Goal: Task Accomplishment & Management: Manage account settings

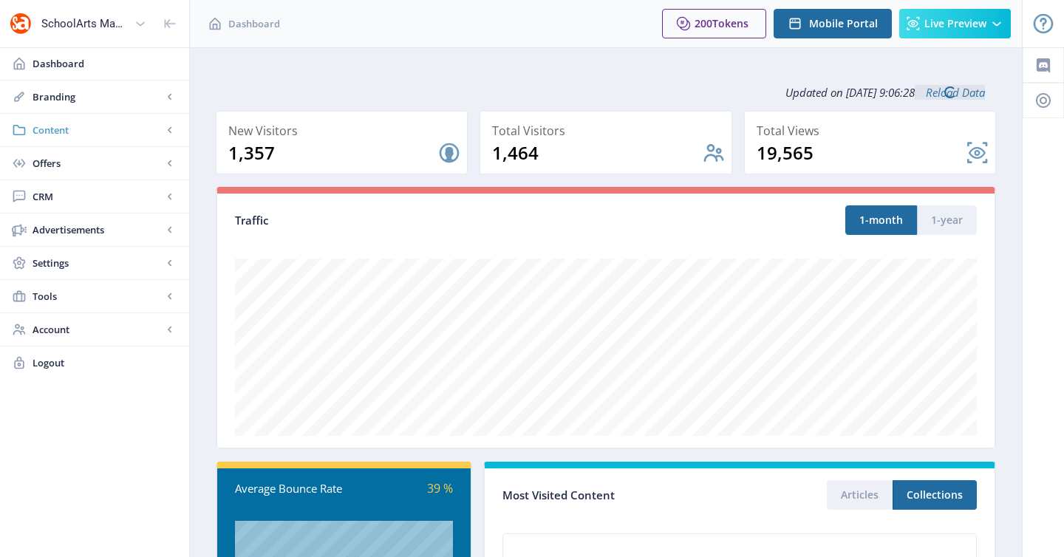
click at [63, 133] on span "Content" at bounding box center [98, 130] width 130 height 15
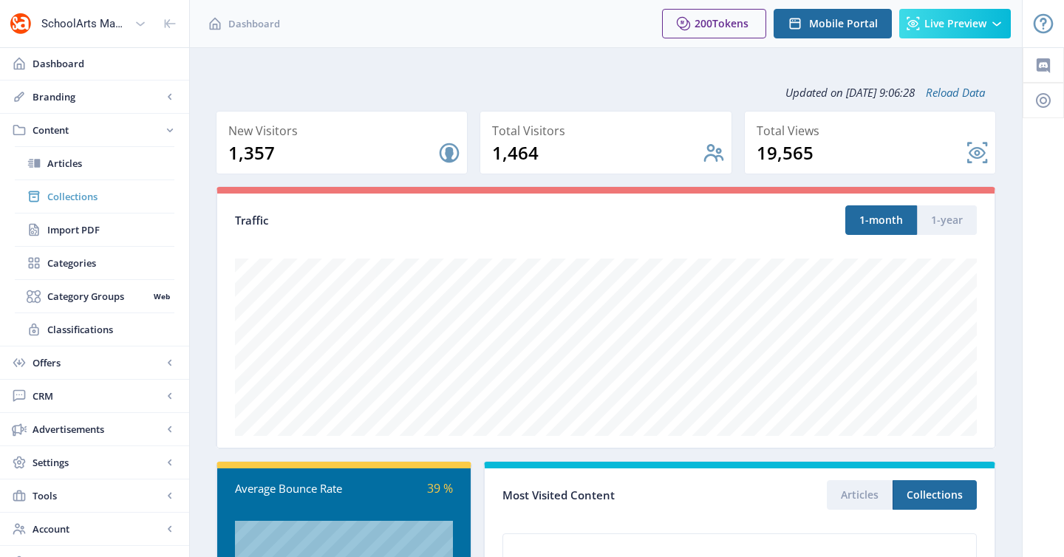
click at [80, 191] on span "Collections" at bounding box center [110, 196] width 127 height 15
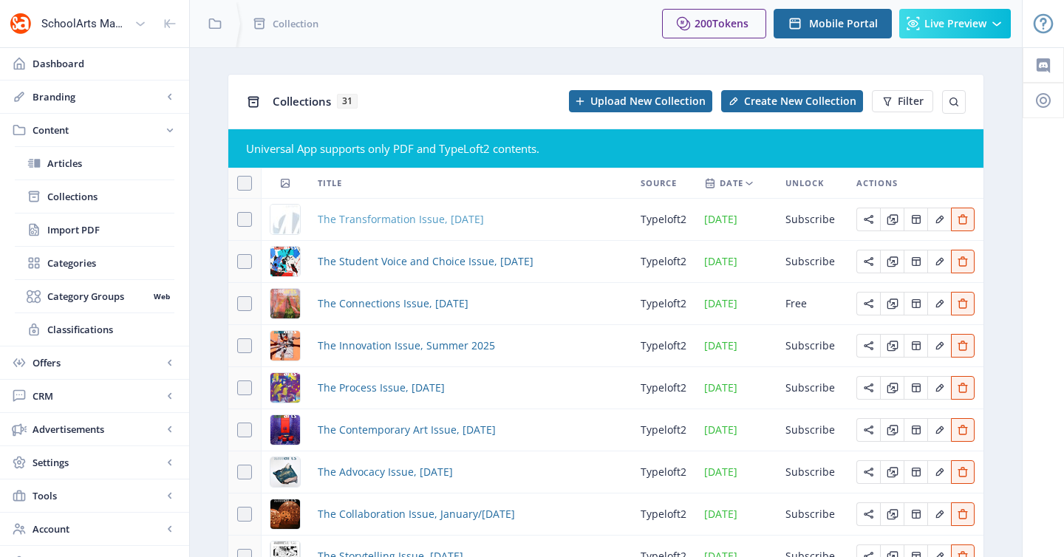
click at [371, 223] on span "The Transformation Issue, [DATE]" at bounding box center [401, 220] width 166 height 18
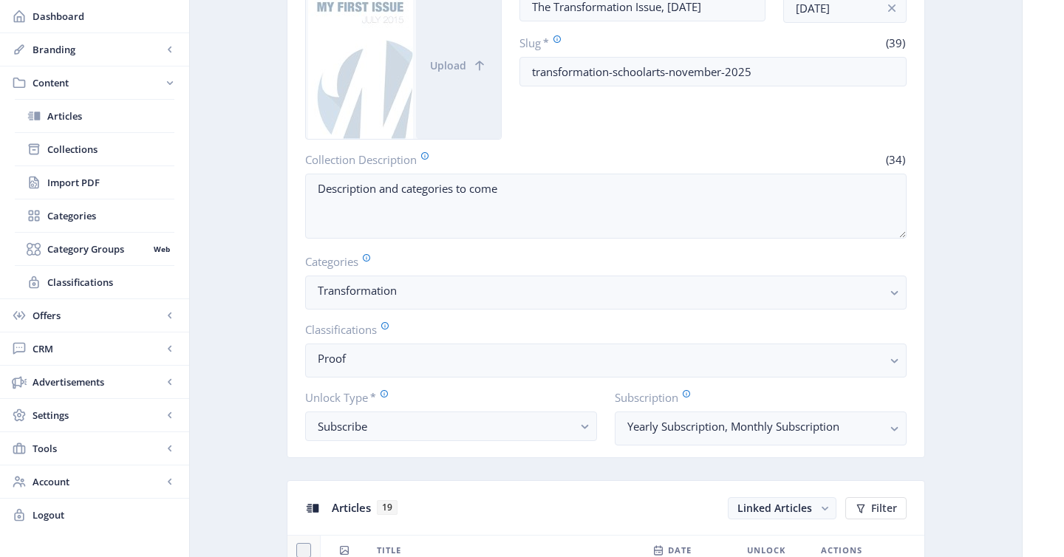
scroll to position [78, 0]
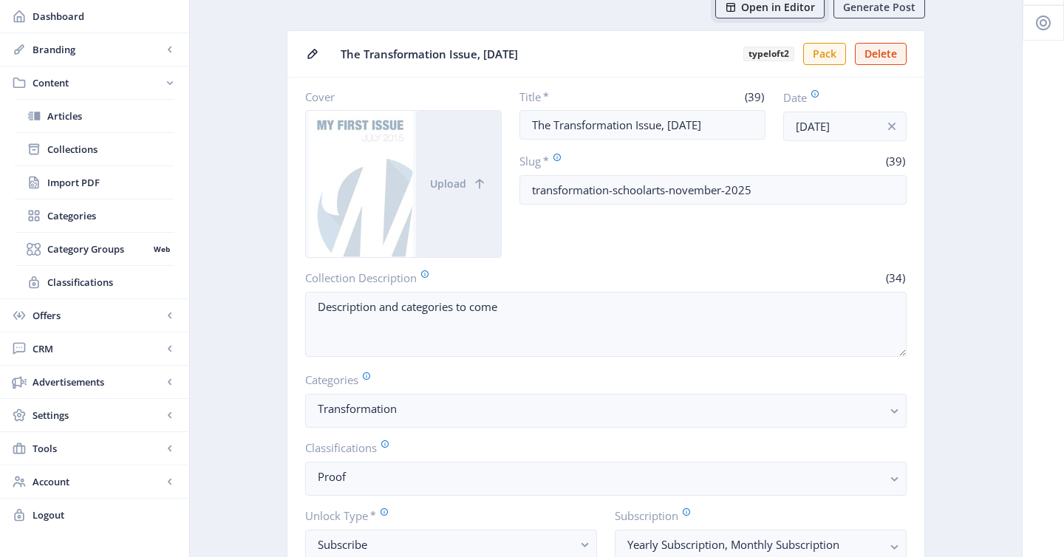
click at [777, 15] on button "Open in Editor" at bounding box center [769, 7] width 109 height 22
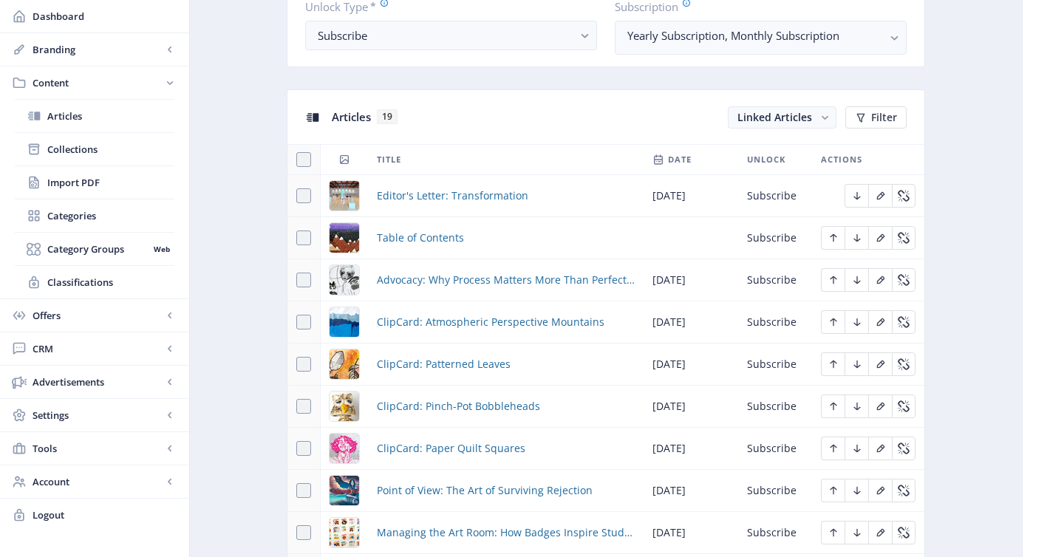
scroll to position [859, 0]
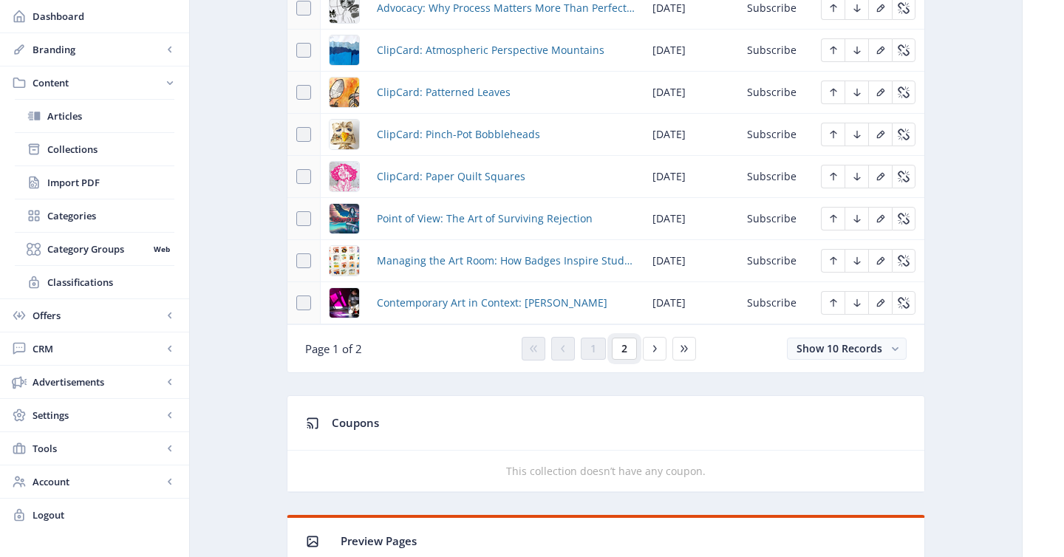
click at [622, 351] on span "2" at bounding box center [625, 349] width 6 height 12
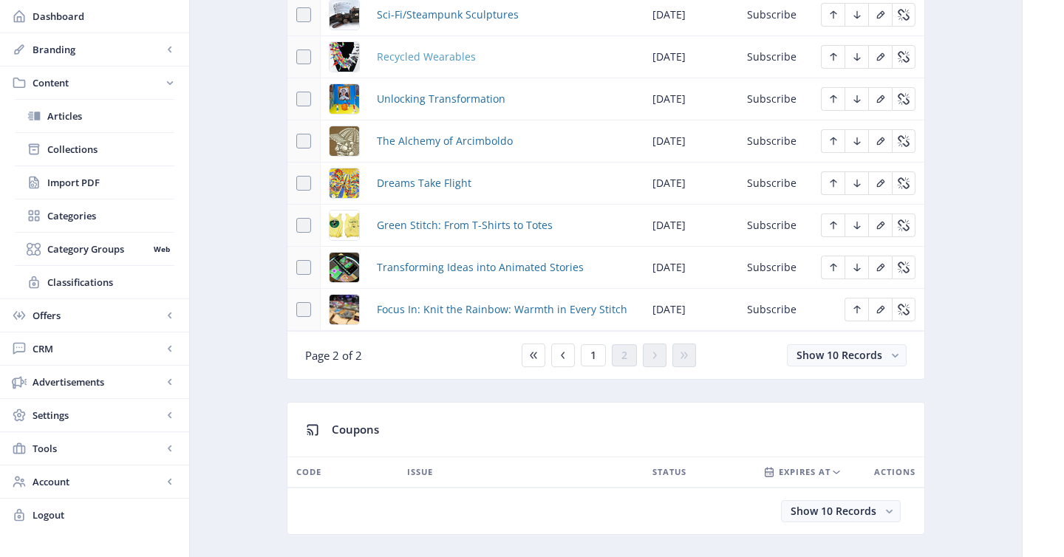
scroll to position [721, 0]
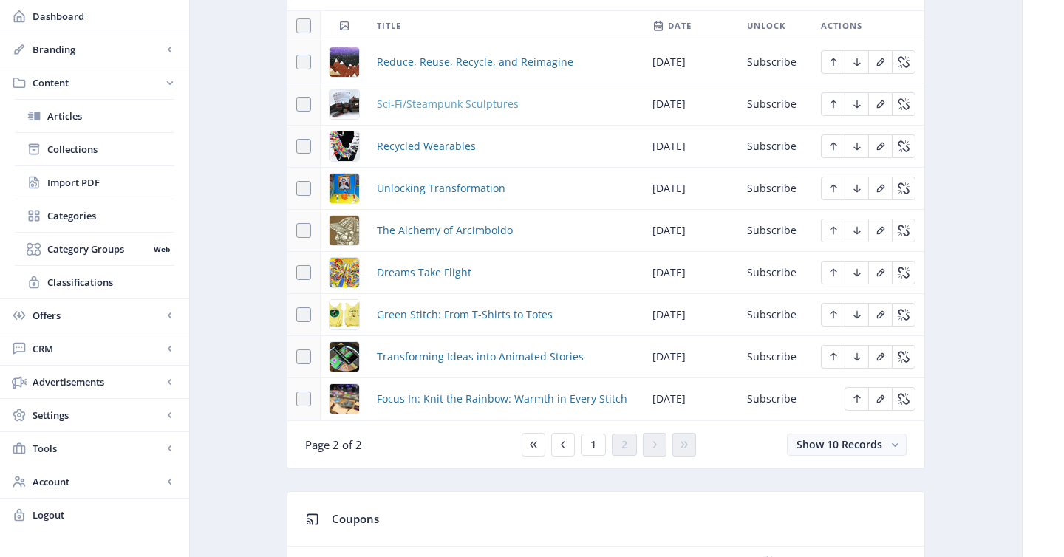
click at [475, 99] on span "Sci-Fi/Steampunk Sculptures" at bounding box center [448, 104] width 142 height 18
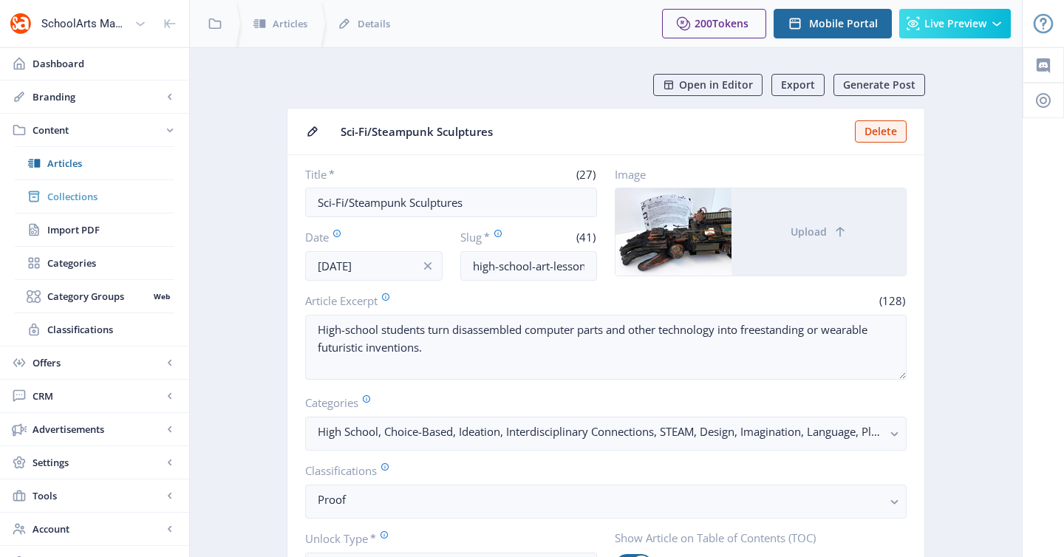
click at [79, 191] on span "Collections" at bounding box center [110, 196] width 127 height 15
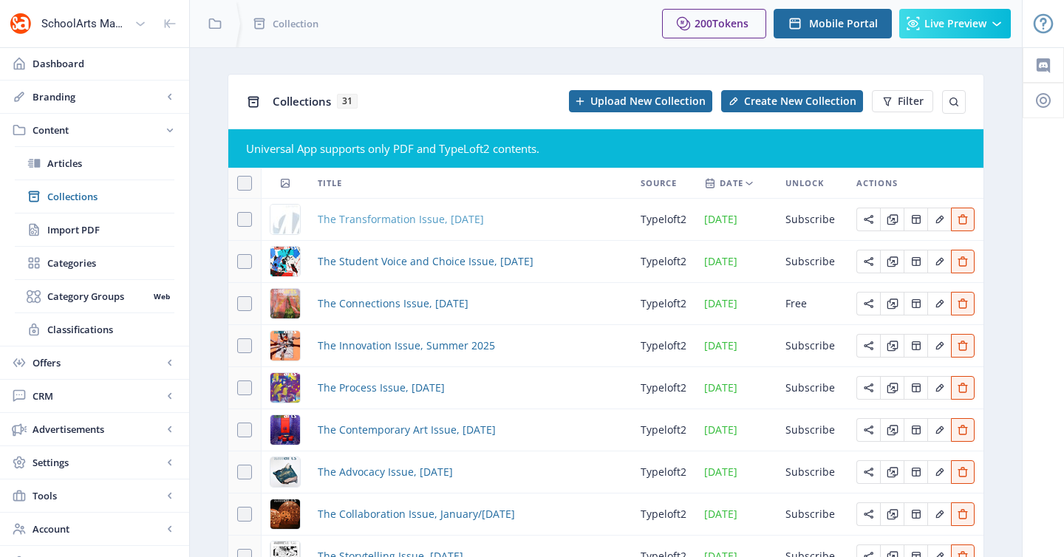
click at [484, 221] on span "The Transformation Issue, November 2025" at bounding box center [401, 220] width 166 height 18
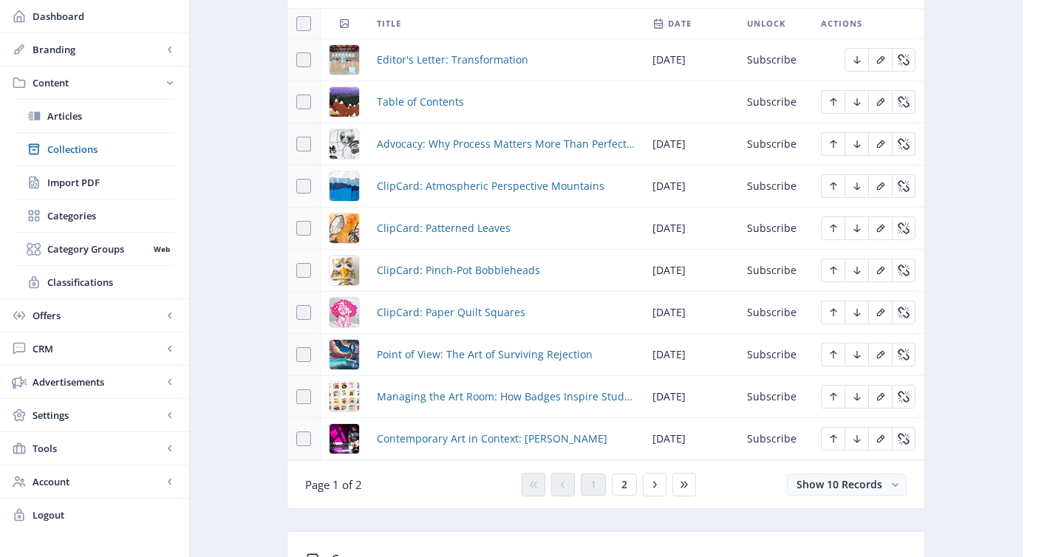
scroll to position [732, 0]
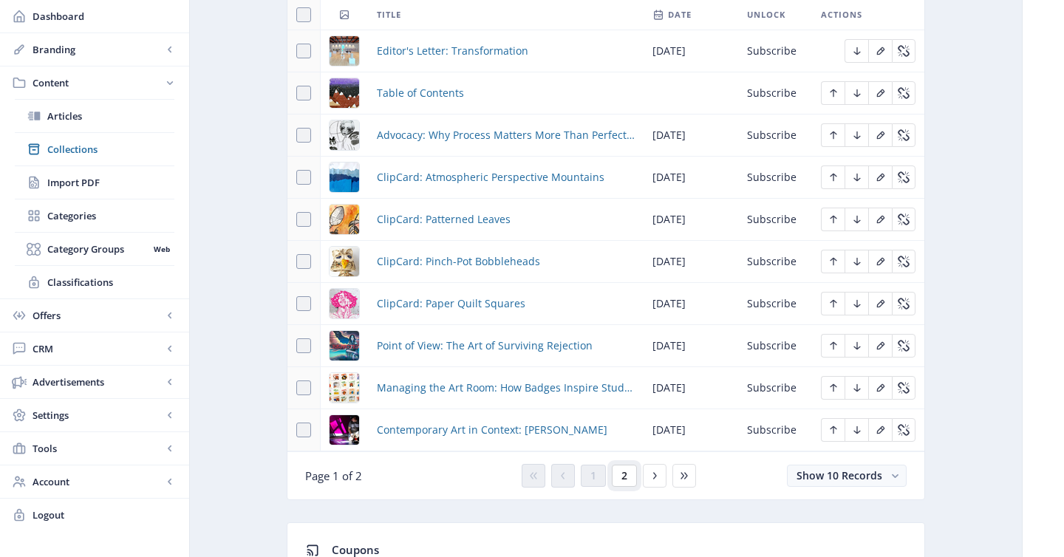
click at [630, 475] on button "2" at bounding box center [624, 476] width 25 height 22
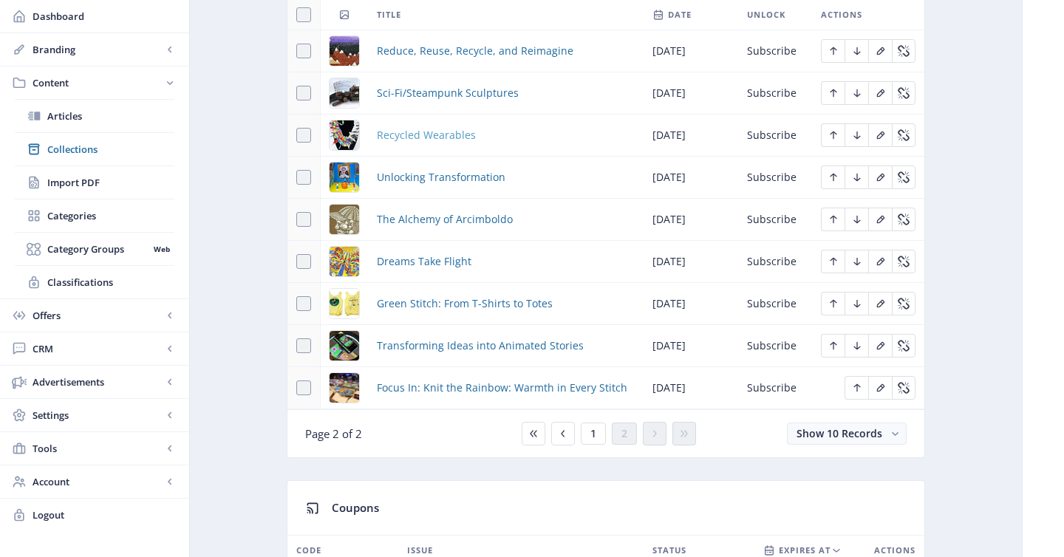
click at [458, 132] on span "Recycled Wearables" at bounding box center [426, 135] width 99 height 18
click at [470, 91] on span "Sci-Fi/Steampunk Sculptures" at bounding box center [448, 93] width 142 height 18
click at [519, 50] on span "Reduce, Reuse, Recycle, and Reimagine" at bounding box center [475, 51] width 197 height 18
click at [434, 141] on span "Recycled Wearables" at bounding box center [426, 135] width 99 height 18
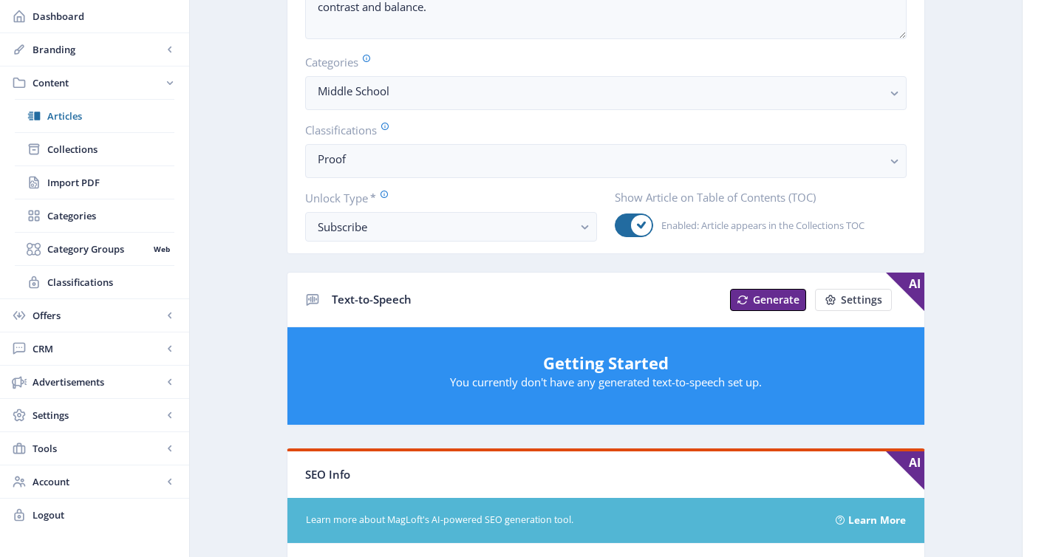
scroll to position [304, 0]
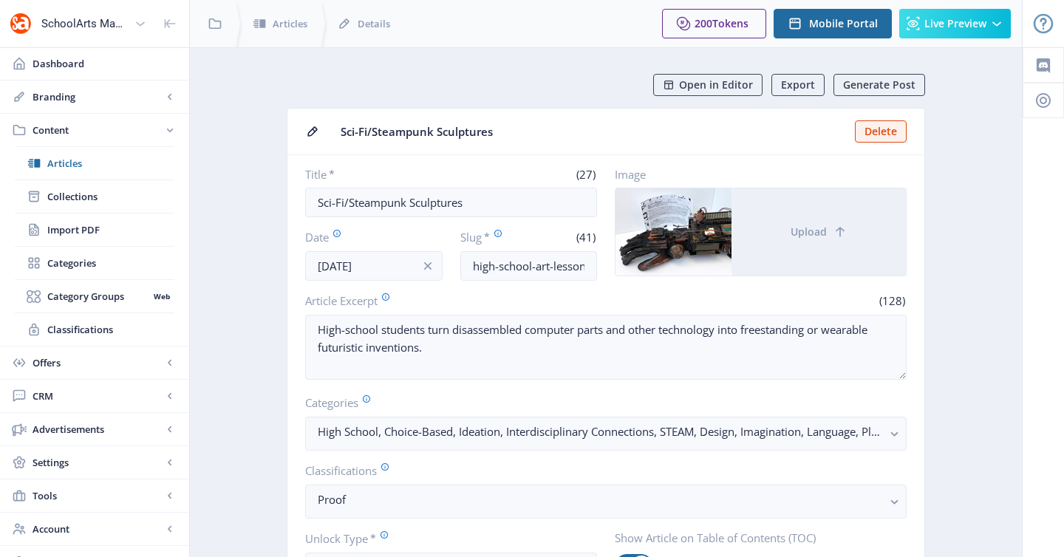
scroll to position [154, 0]
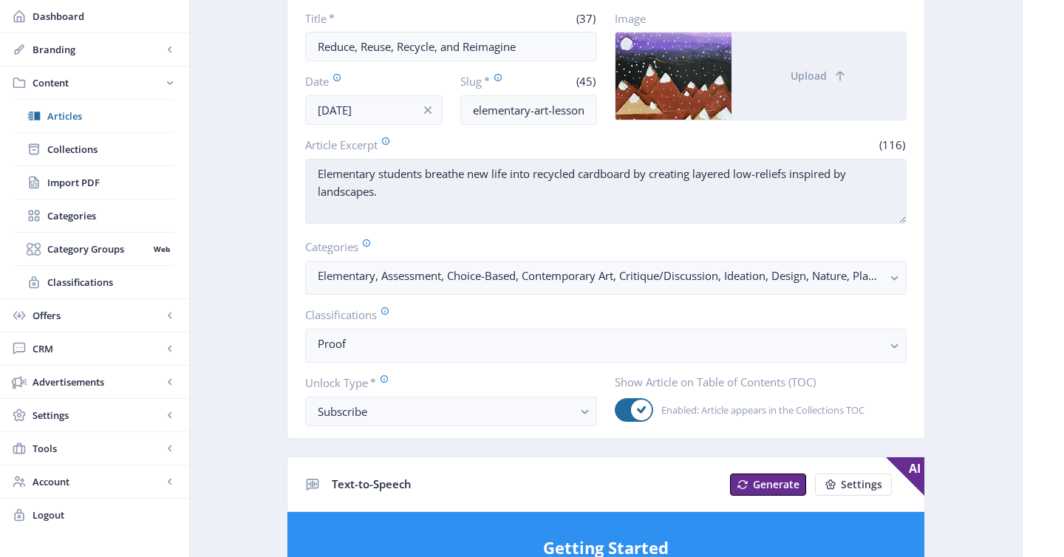
scroll to position [218, 0]
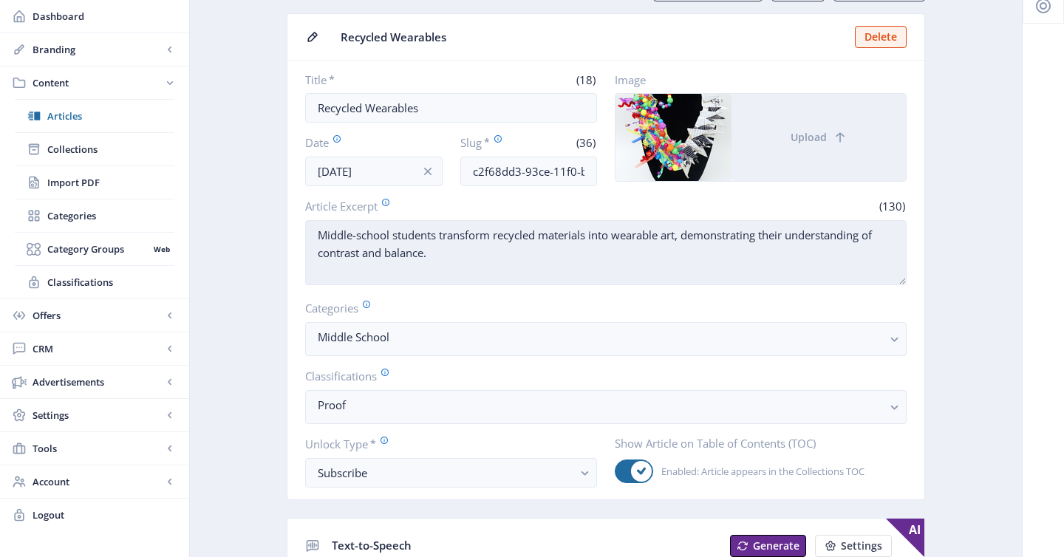
scroll to position [106, 0]
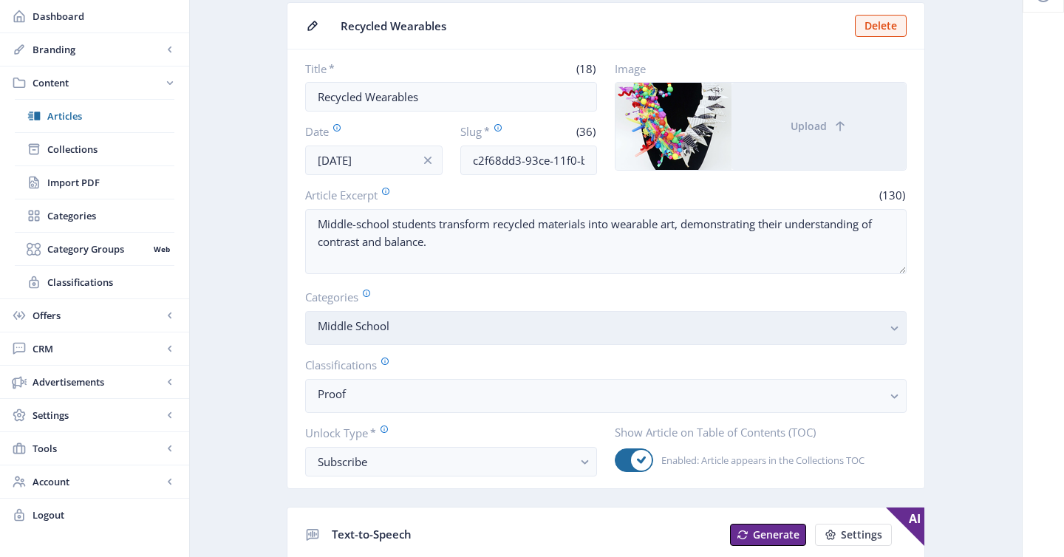
click at [533, 333] on nb-select-label "Middle School" at bounding box center [600, 326] width 565 height 18
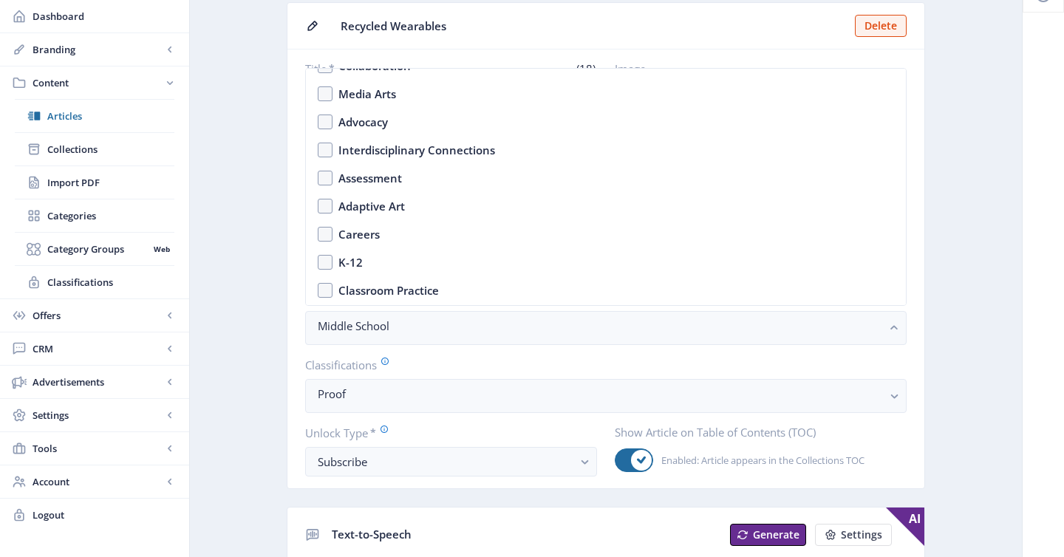
scroll to position [234, 0]
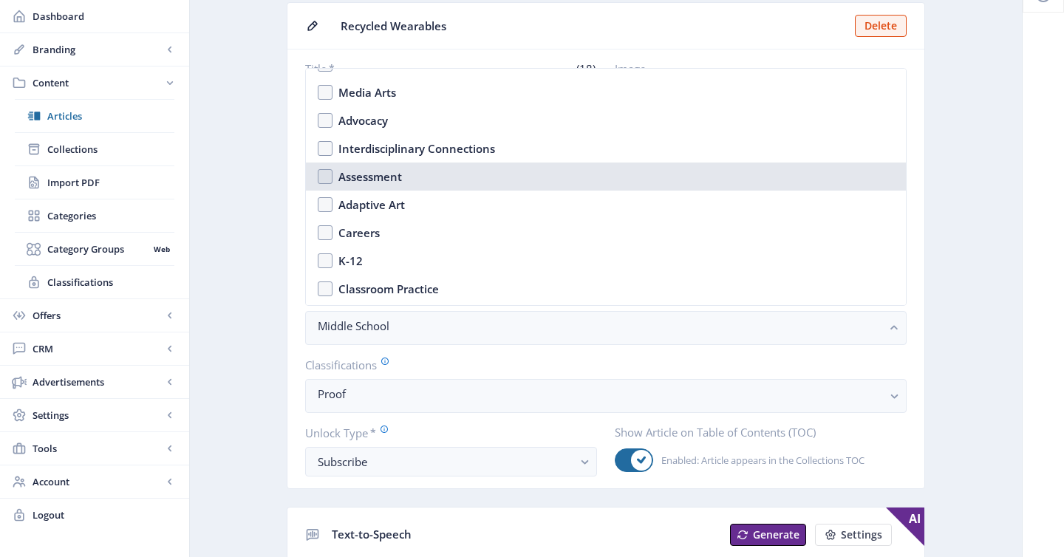
click at [435, 185] on nb-option "Assessment" at bounding box center [606, 177] width 600 height 28
checkbox input "true"
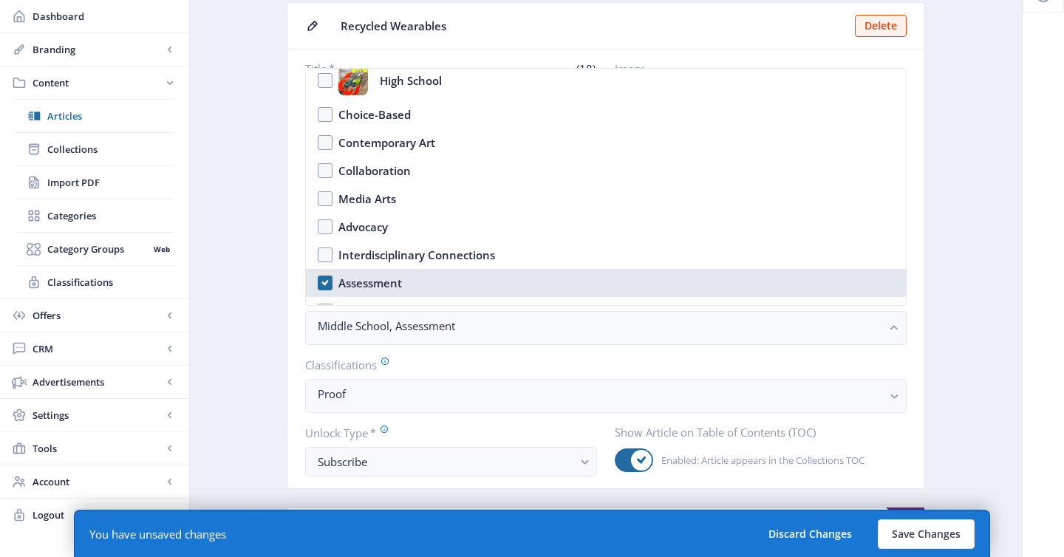
scroll to position [126, 0]
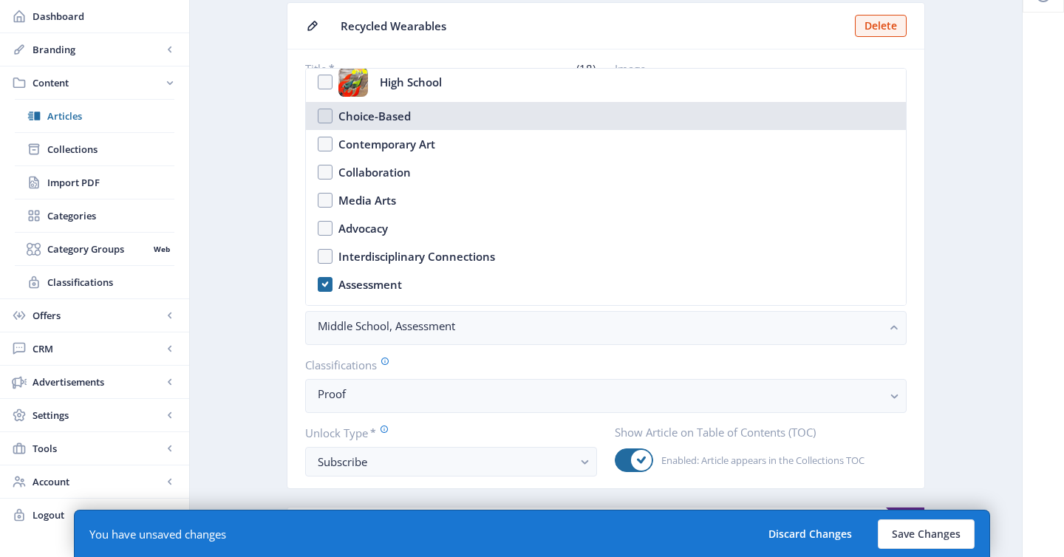
click at [511, 115] on nb-option "Choice-Based" at bounding box center [606, 116] width 600 height 28
checkbox input "true"
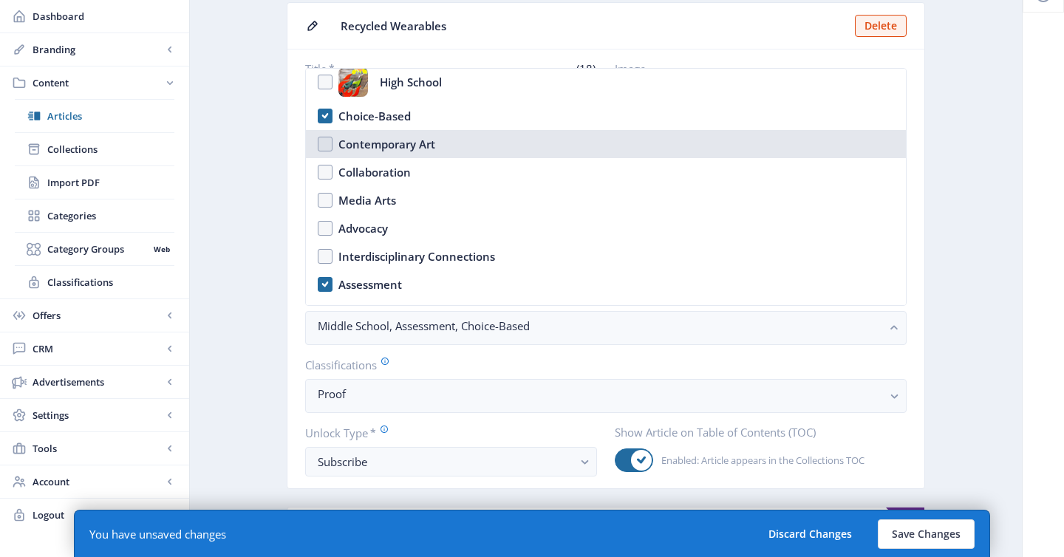
click at [437, 142] on nb-option "Contemporary Art" at bounding box center [606, 144] width 600 height 28
checkbox input "true"
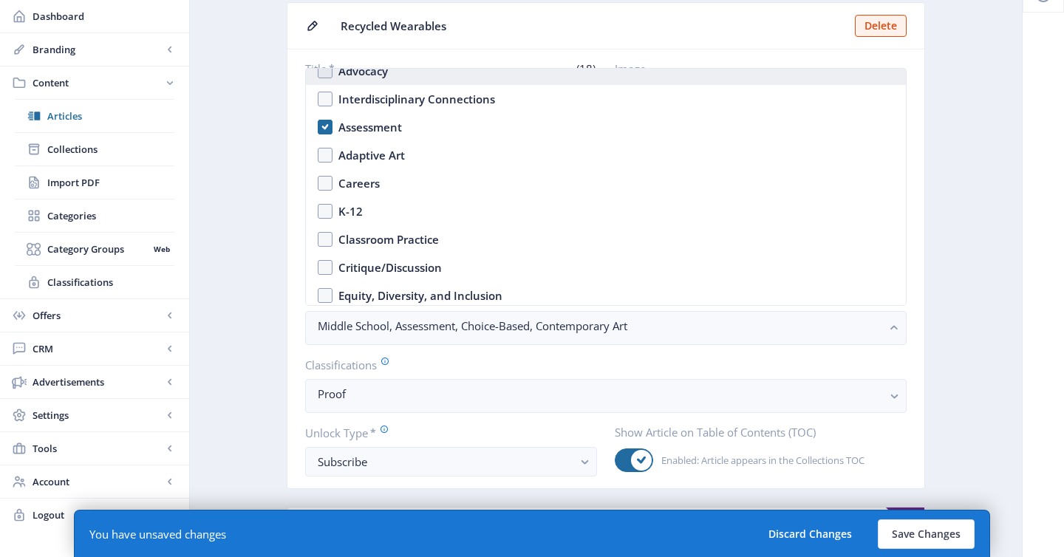
scroll to position [336, 0]
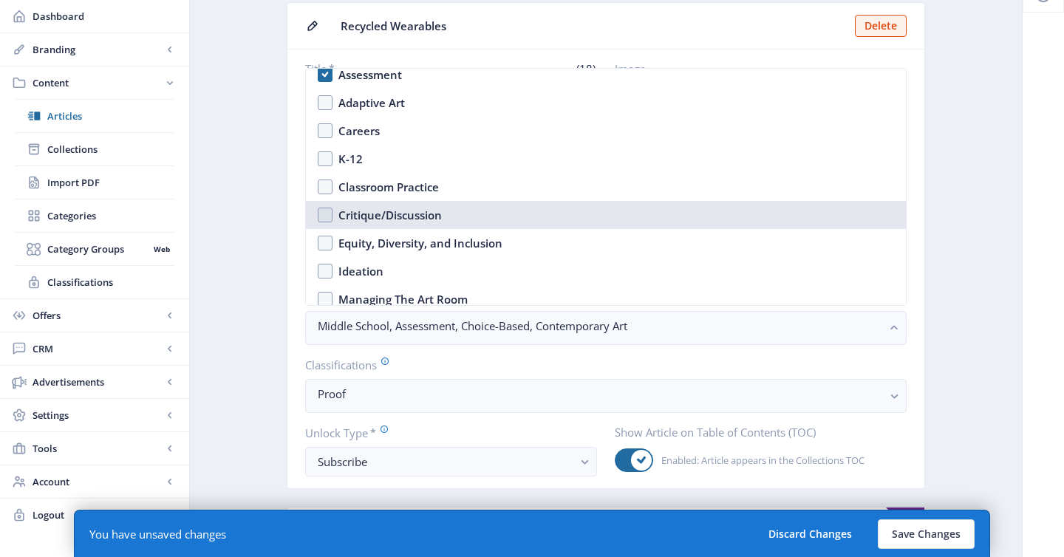
click at [463, 224] on nb-option "Critique/Discussion" at bounding box center [606, 215] width 600 height 28
checkbox input "true"
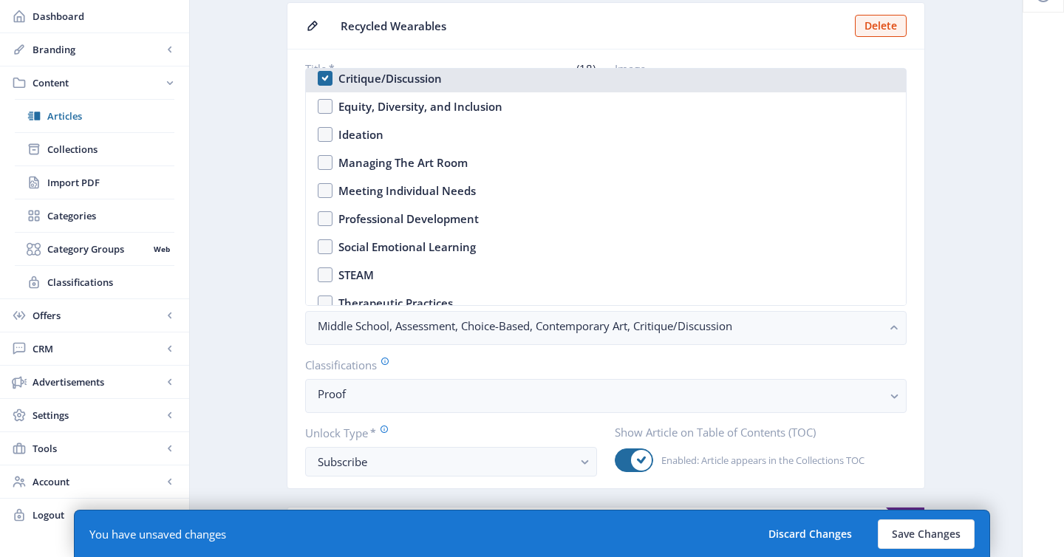
scroll to position [500, 0]
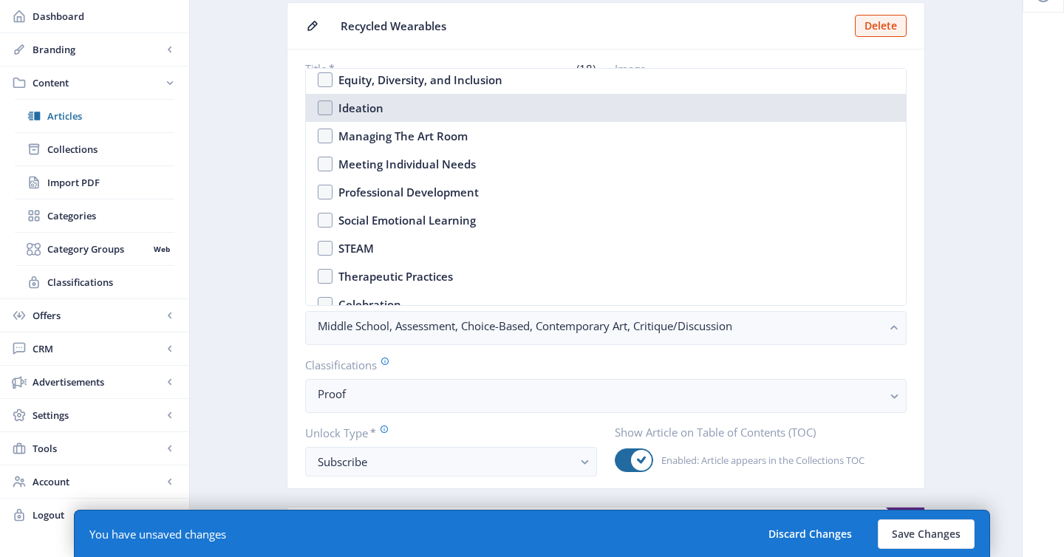
click at [430, 112] on nb-option "Ideation" at bounding box center [606, 108] width 600 height 28
checkbox input "true"
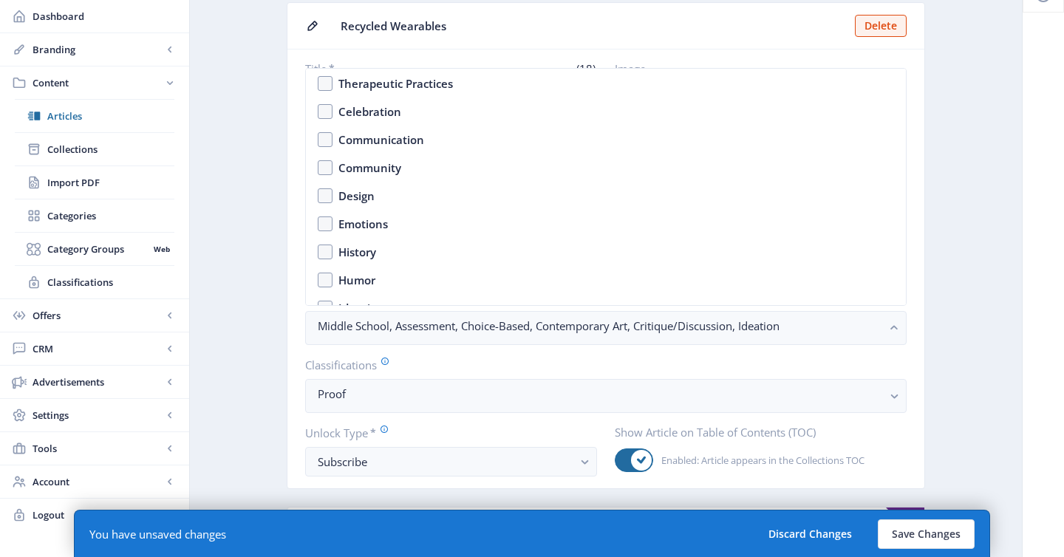
scroll to position [742, 0]
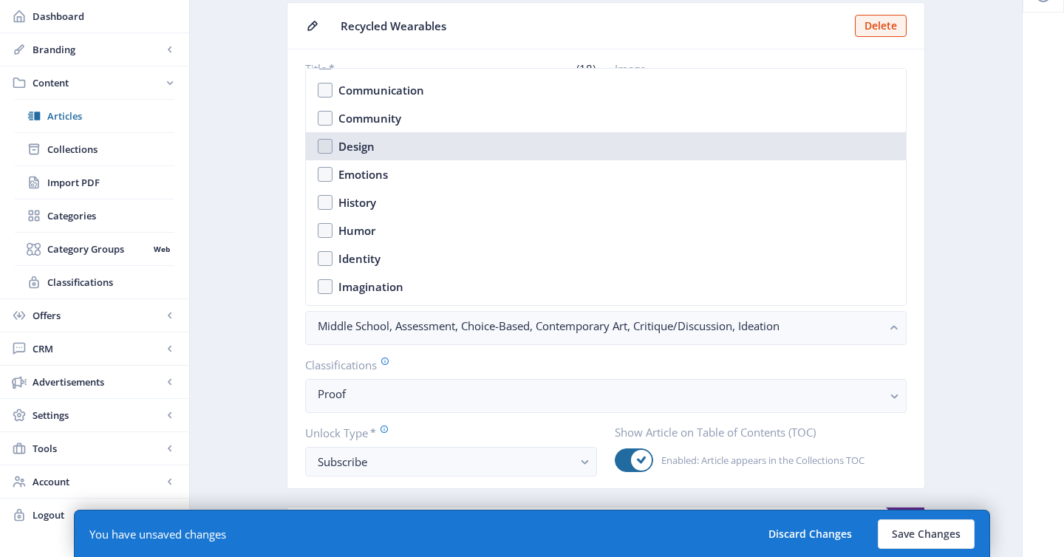
click at [506, 145] on nb-option "Design" at bounding box center [606, 146] width 600 height 28
checkbox input "true"
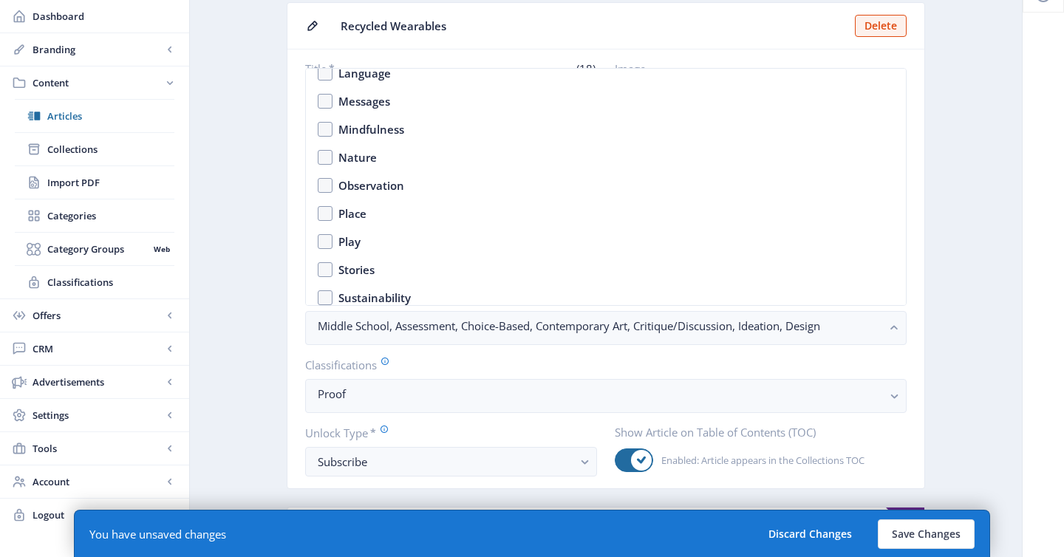
scroll to position [1028, 0]
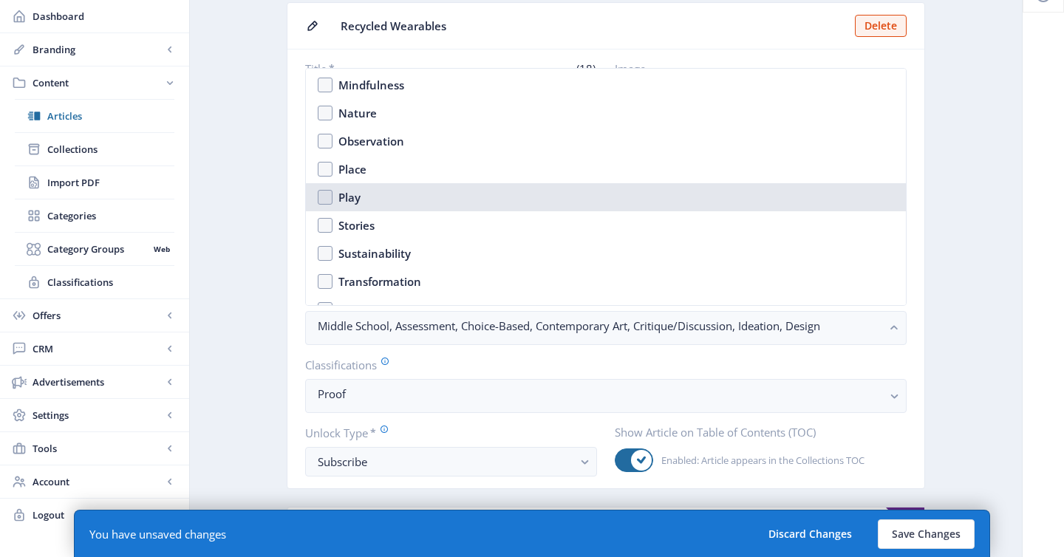
click at [454, 208] on nb-option "Play" at bounding box center [606, 197] width 600 height 28
checkbox input "true"
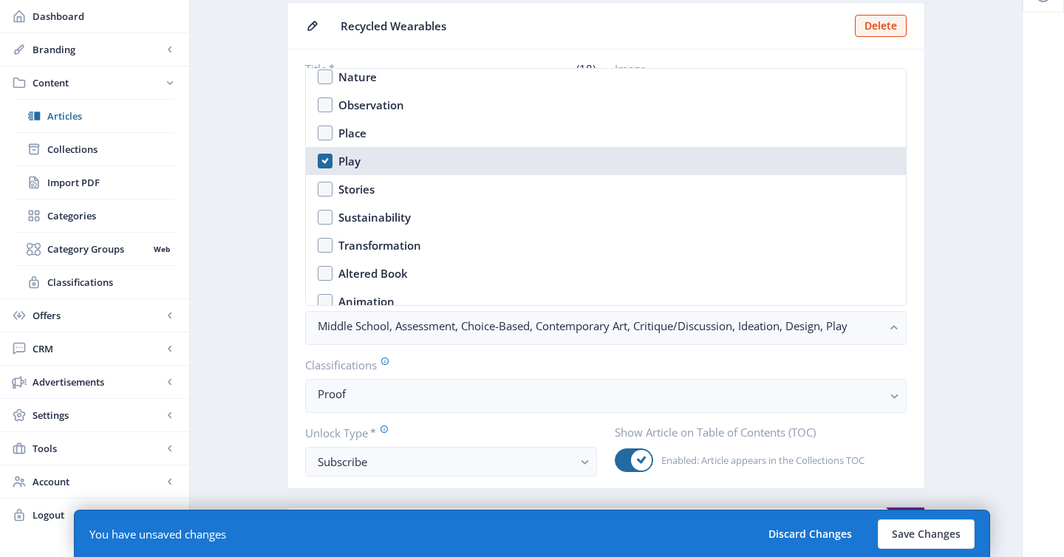
scroll to position [1066, 0]
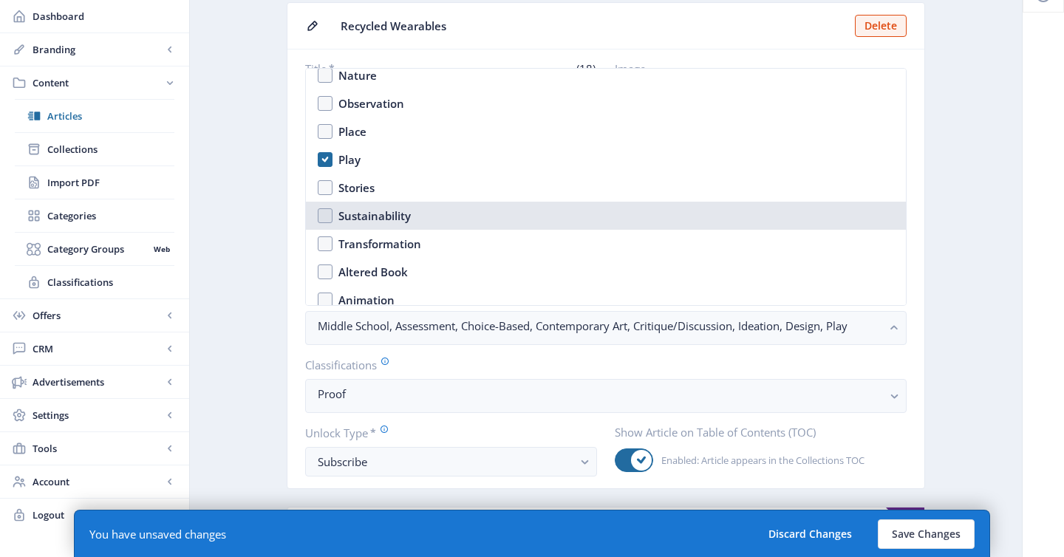
click at [469, 207] on nb-option "Sustainability" at bounding box center [606, 216] width 600 height 28
checkbox input "true"
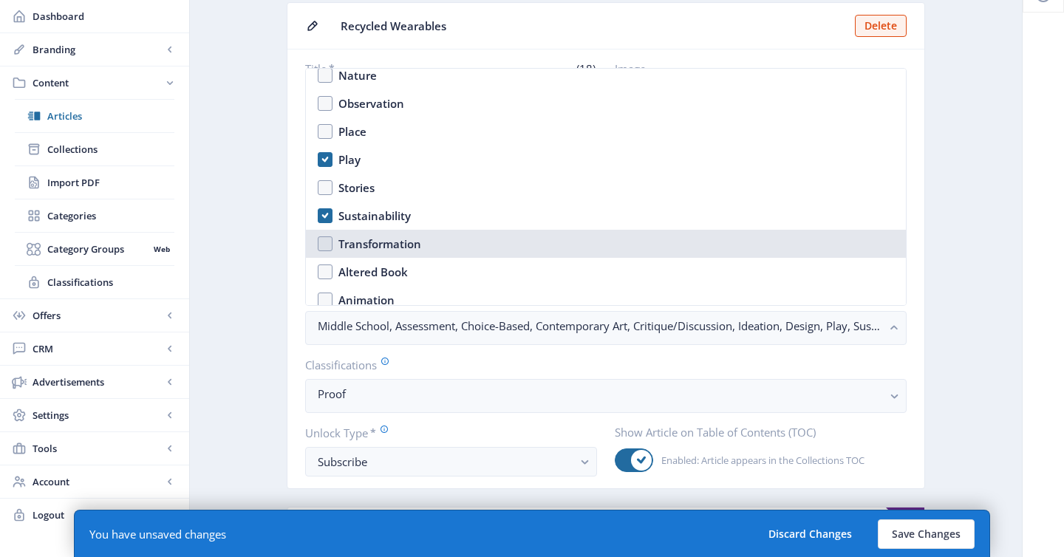
click at [469, 236] on nb-option "Transformation" at bounding box center [606, 244] width 600 height 28
checkbox input "true"
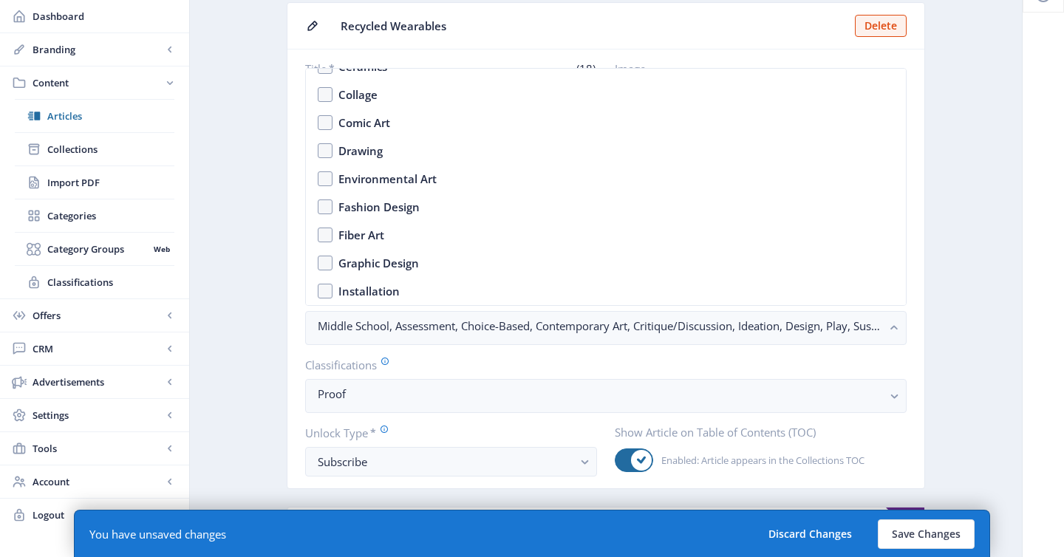
scroll to position [1358, 0]
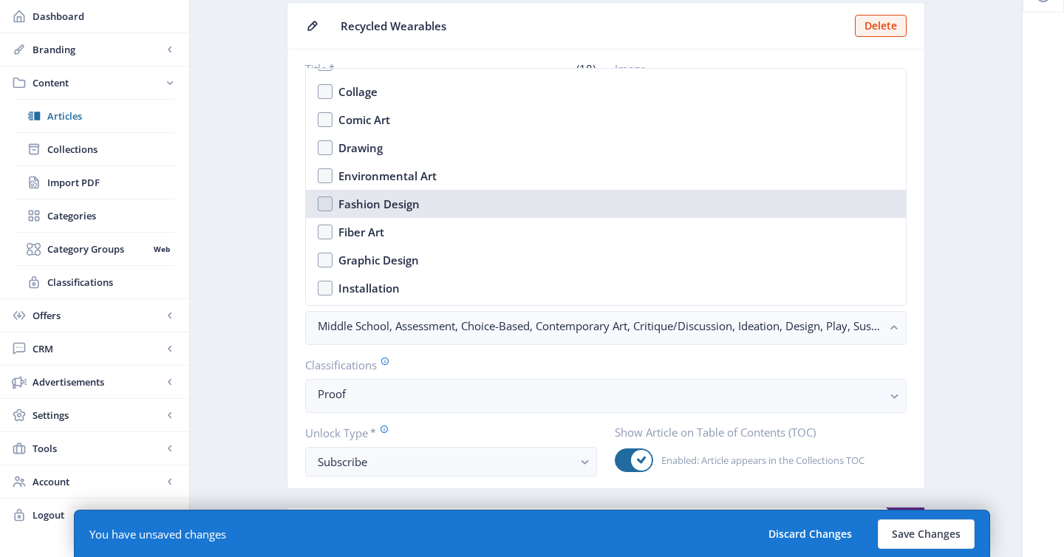
click at [463, 196] on nb-option "Fashion Design" at bounding box center [606, 204] width 600 height 28
checkbox input "true"
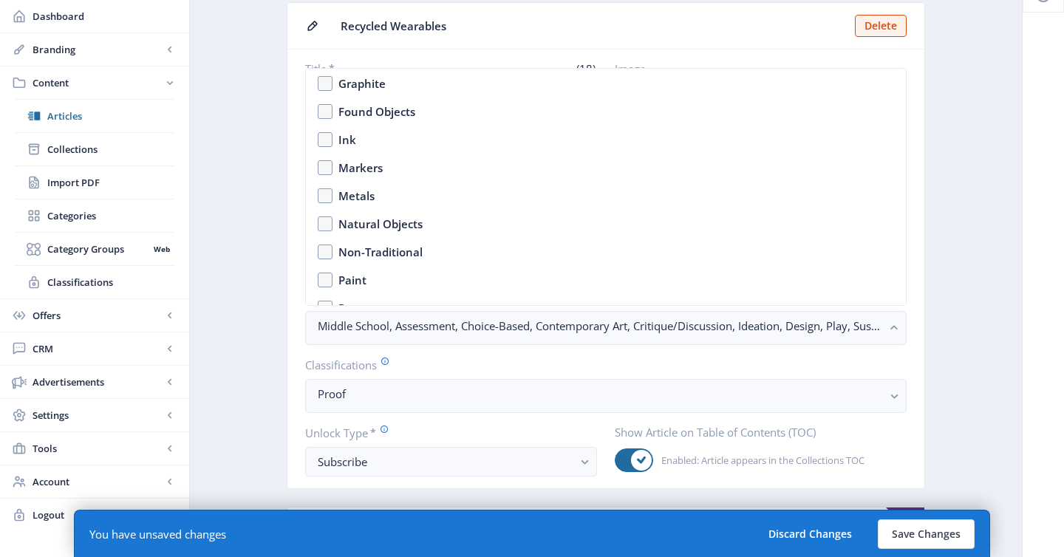
scroll to position [2075, 0]
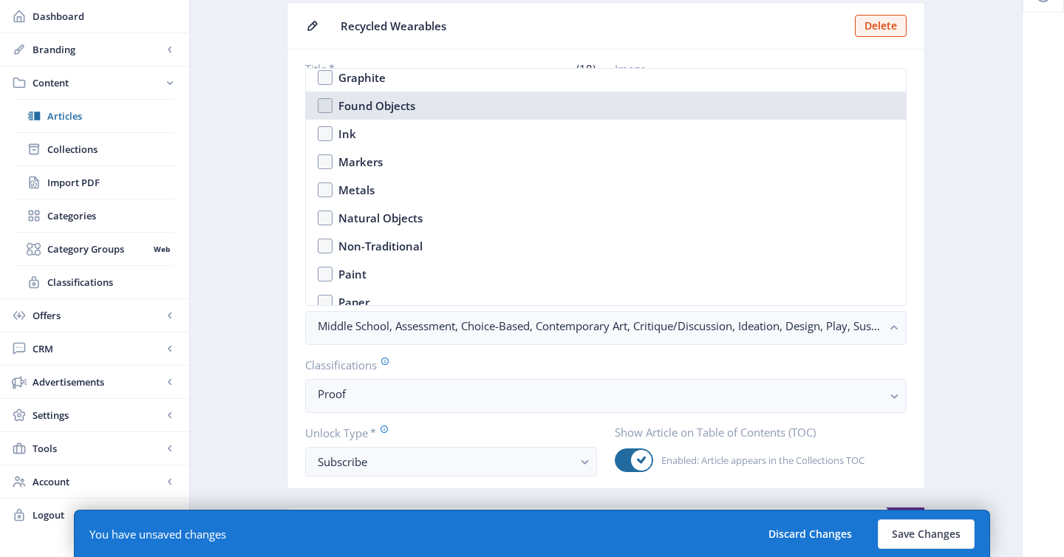
click at [458, 104] on nb-option "Found Objects" at bounding box center [606, 106] width 600 height 28
checkbox input "true"
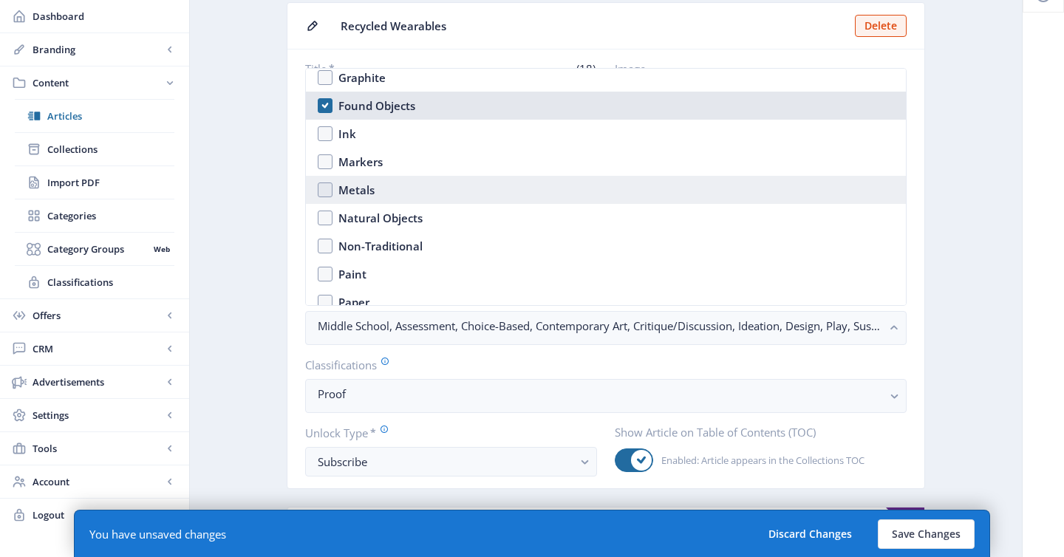
scroll to position [2128, 0]
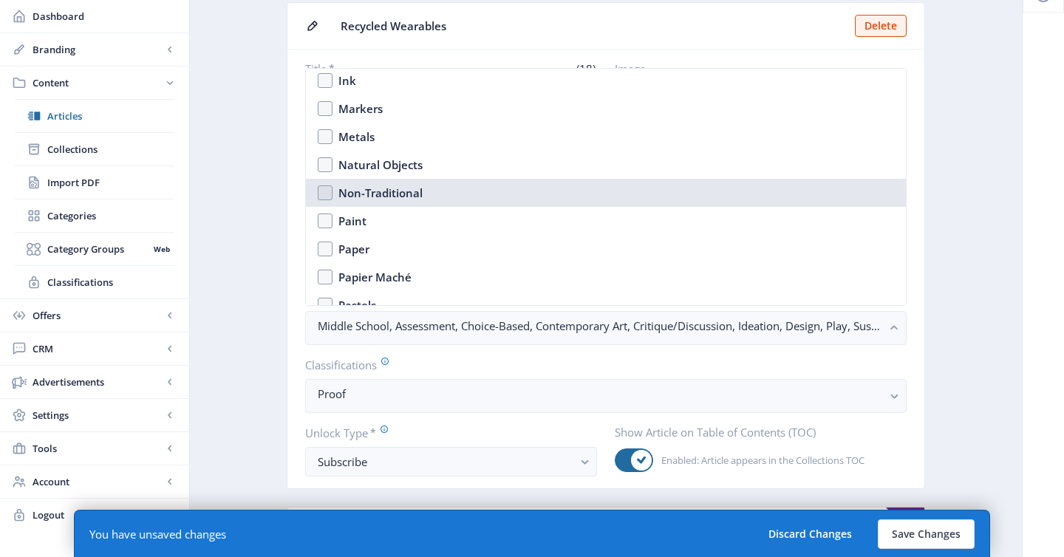
click at [465, 192] on nb-option "Non-Traditional" at bounding box center [606, 193] width 600 height 28
checkbox input "true"
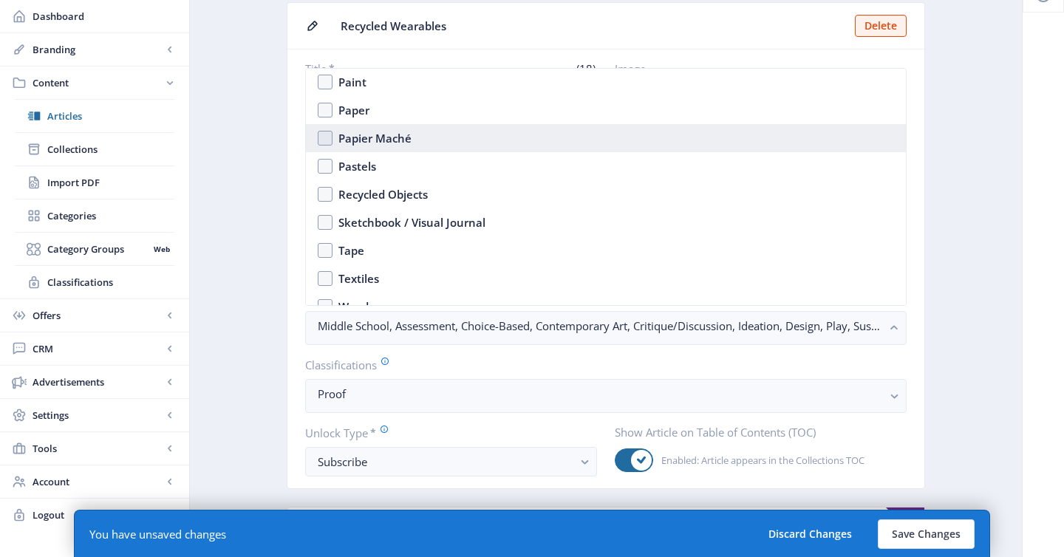
scroll to position [2272, 0]
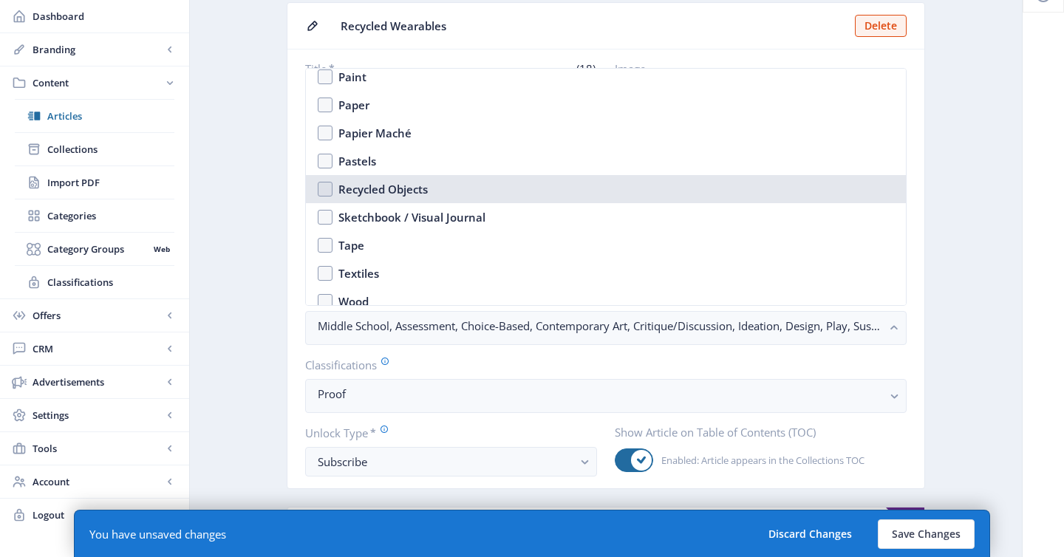
click at [442, 197] on nb-option "Recycled Objects" at bounding box center [606, 189] width 600 height 28
checkbox input "true"
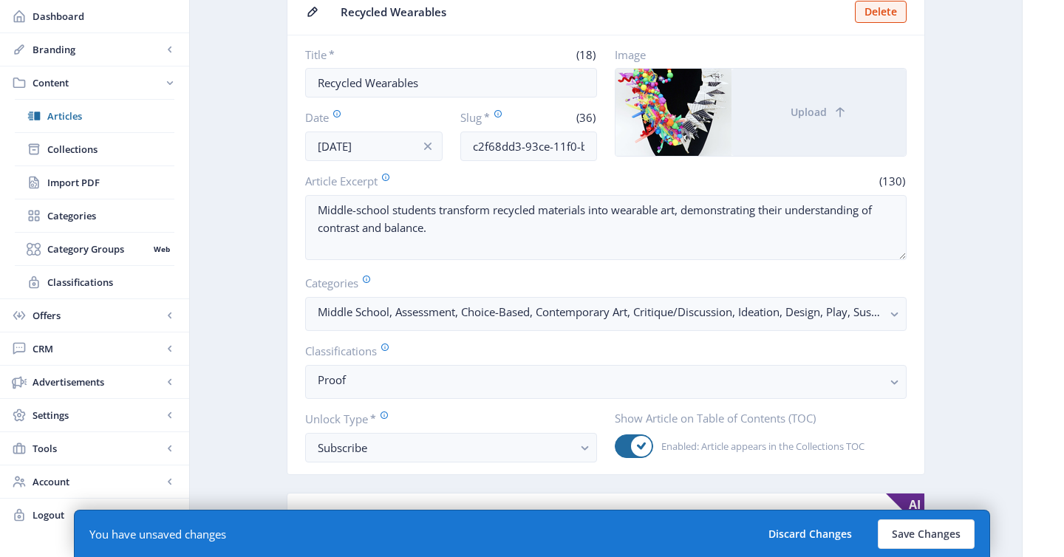
scroll to position [0, 0]
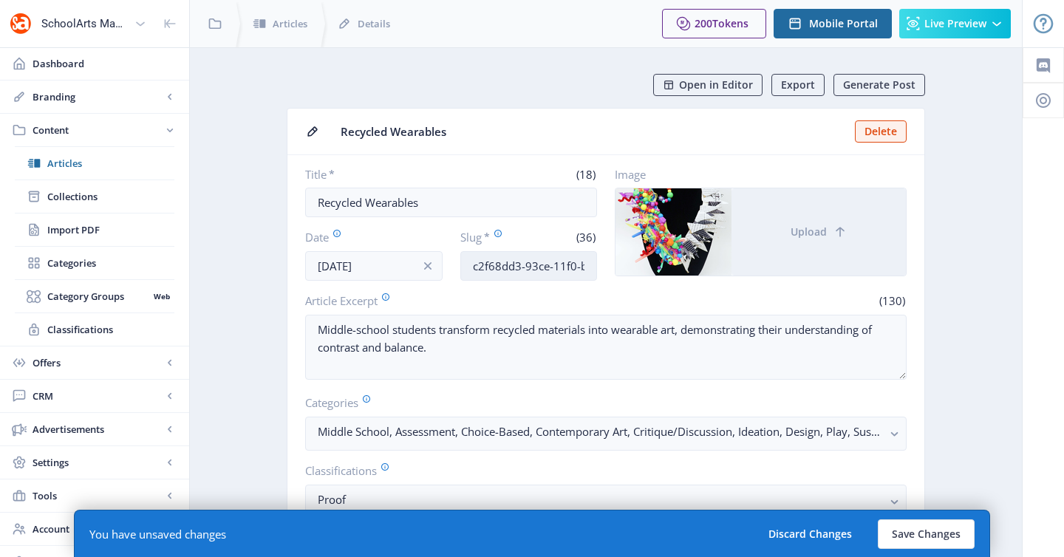
click at [551, 264] on input "c2f68dd3-93ce-11f0-bd64-4201ac1fa005" at bounding box center [528, 266] width 137 height 30
click at [918, 536] on button "Save Changes" at bounding box center [926, 535] width 97 height 30
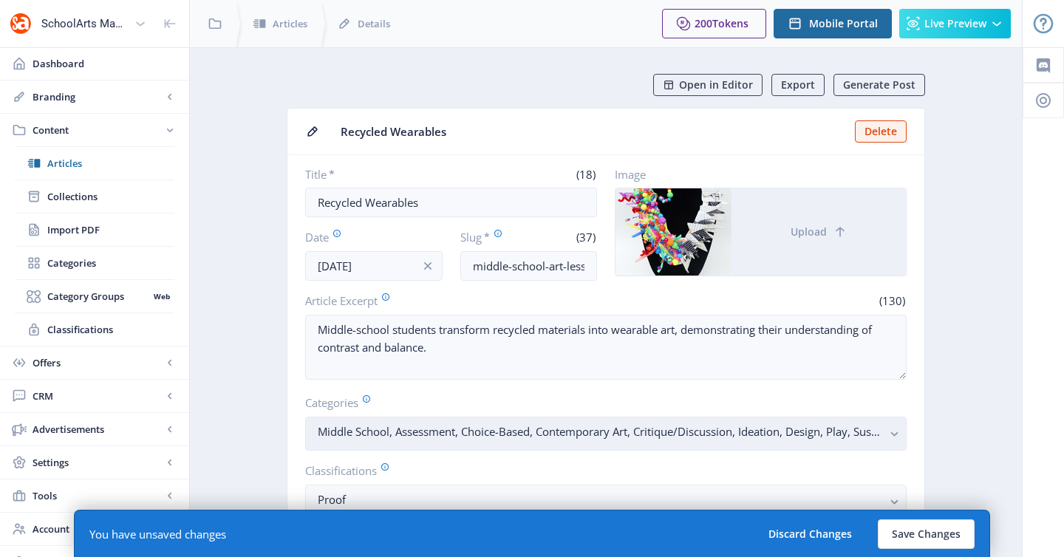
click at [845, 428] on nb-select-label "Middle School, Assessment, Choice-Based, Contemporary Art, Critique/Discussion,…" at bounding box center [600, 432] width 565 height 18
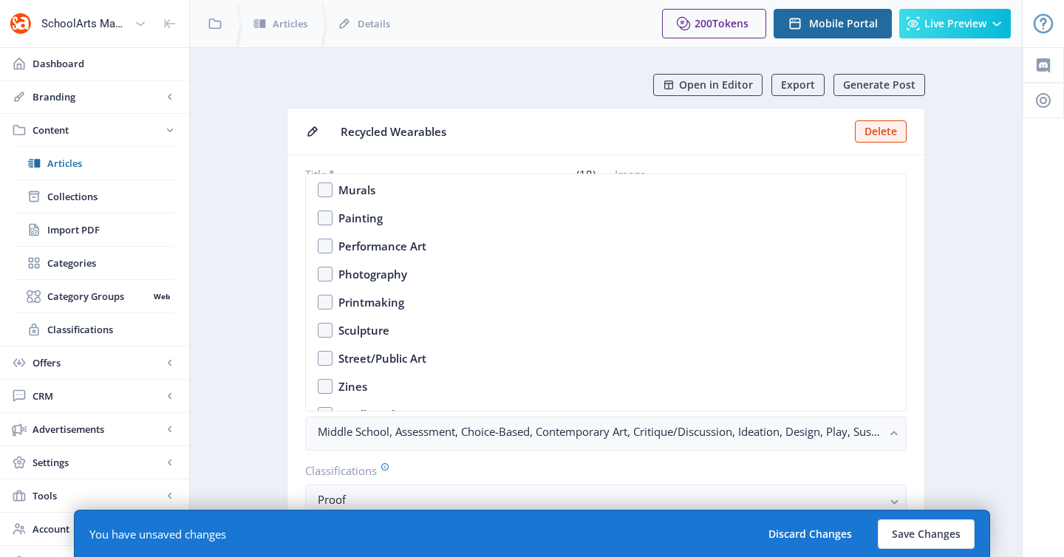
scroll to position [2310, 0]
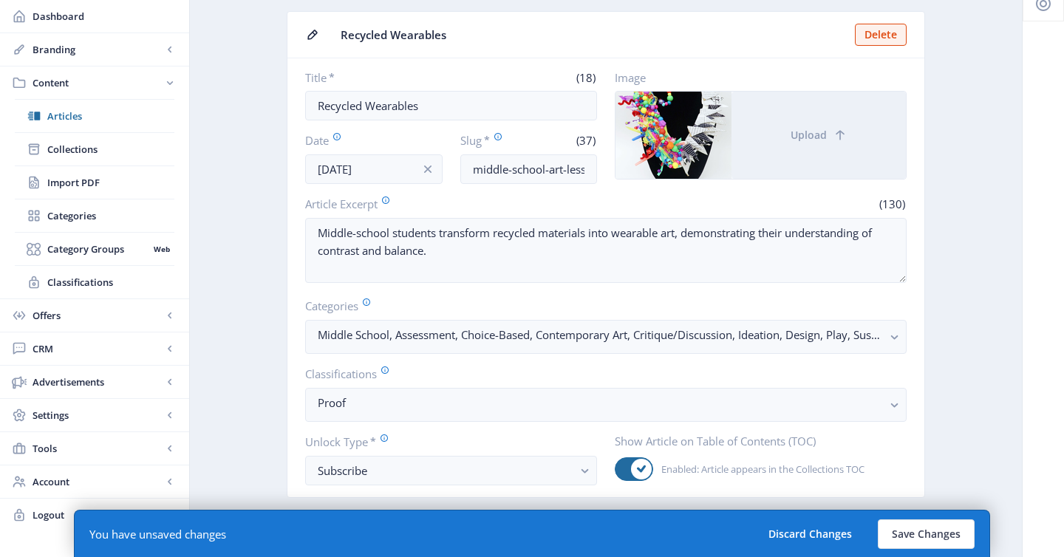
scroll to position [106, 0]
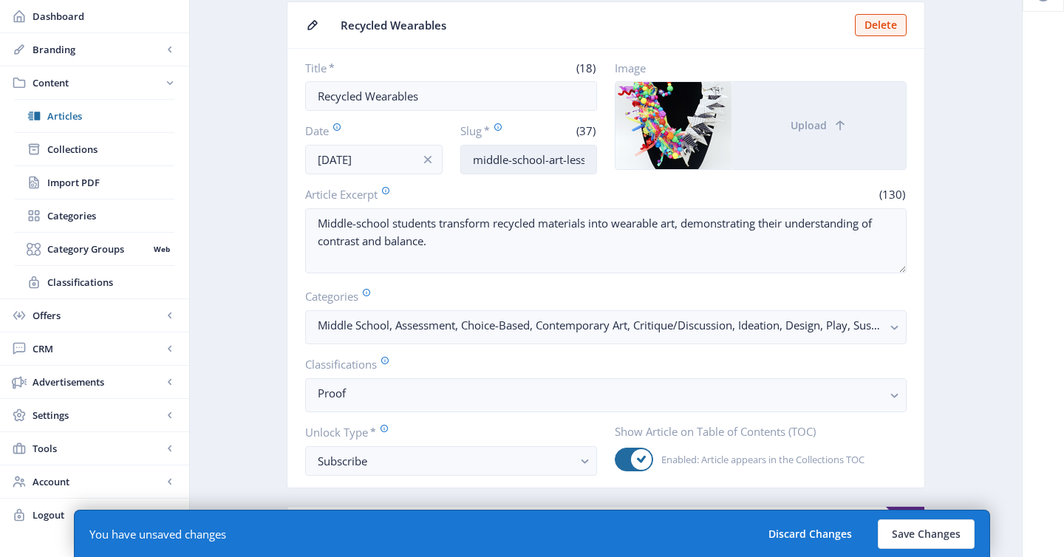
click at [572, 153] on input "middle-school-art-lesson-recycled-fas" at bounding box center [528, 160] width 137 height 30
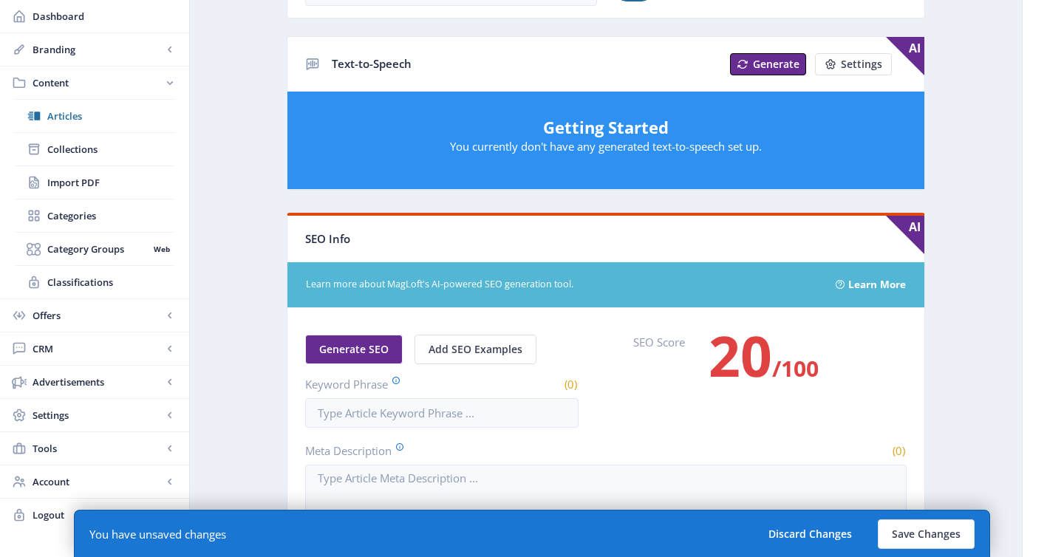
scroll to position [616, 0]
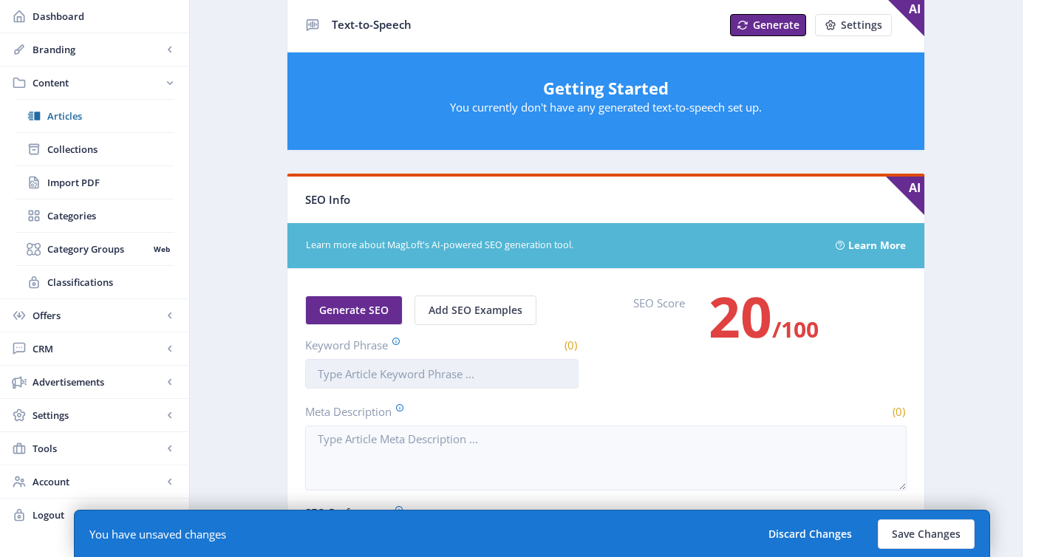
type input "middle-school-art-lesson-recycled-fashion-1125"
click at [486, 373] on input "Keyword Phrase" at bounding box center [441, 374] width 273 height 30
paste input "middle-school-art-lesson-recycled-fashion-1125"
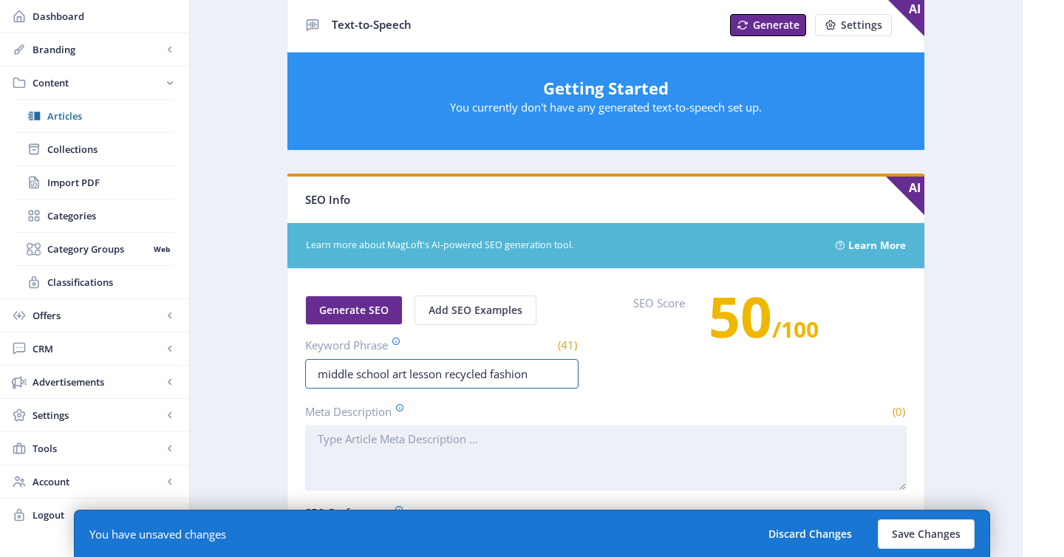
scroll to position [650, 0]
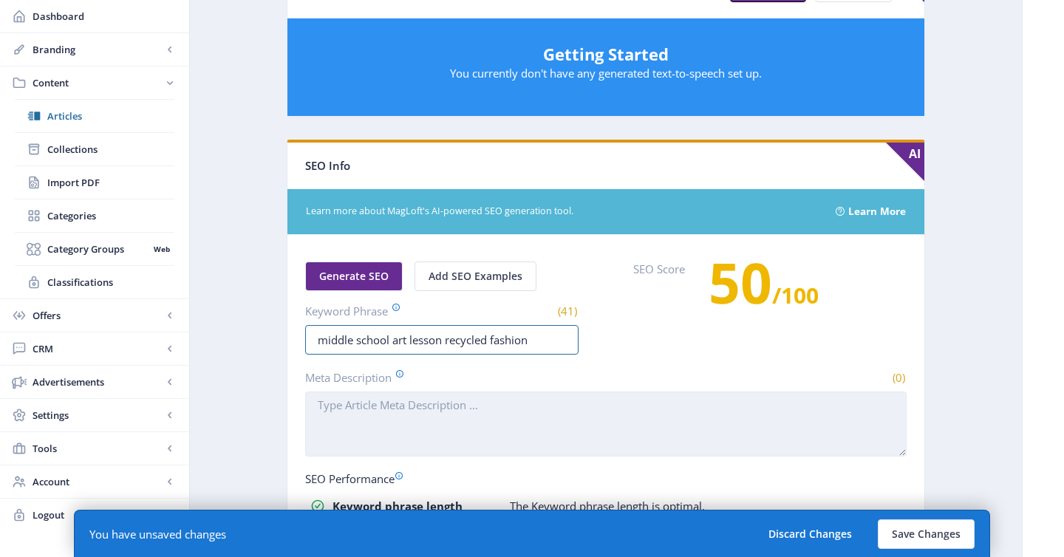
type input "middle school art lesson recycled fashion"
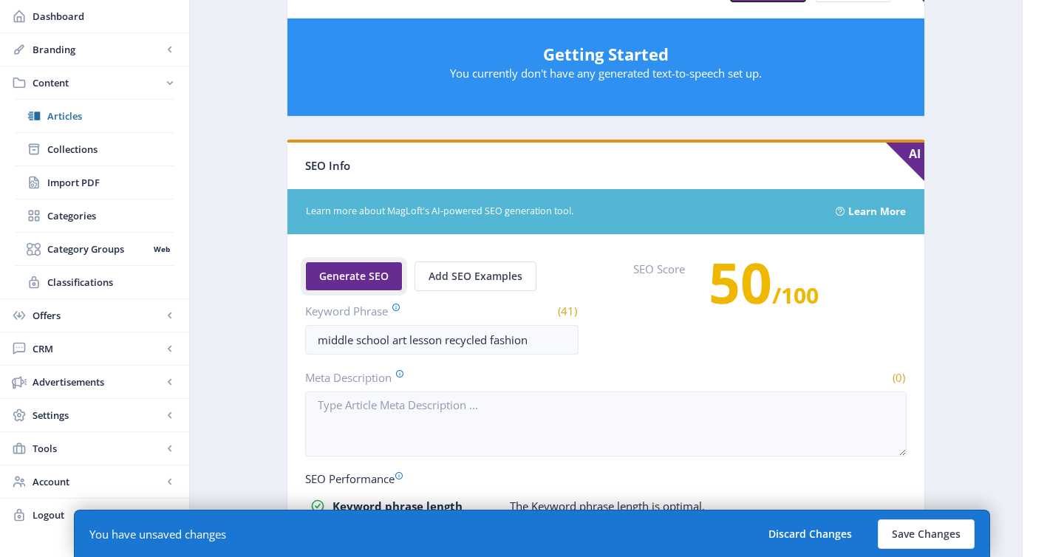
click at [335, 279] on span "Generate SEO" at bounding box center [353, 277] width 69 height 12
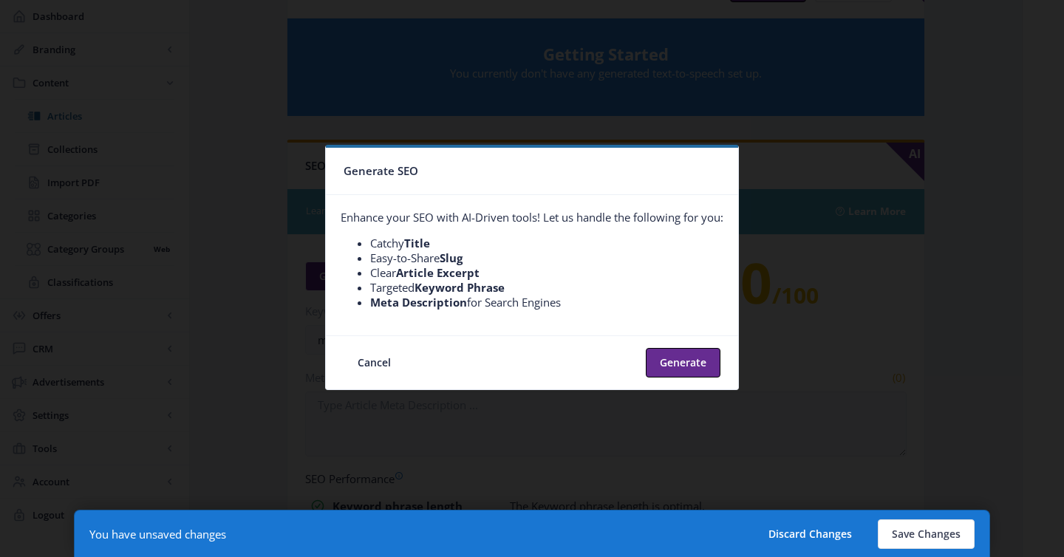
scroll to position [0, 0]
click at [718, 363] on button "Generate" at bounding box center [683, 363] width 75 height 30
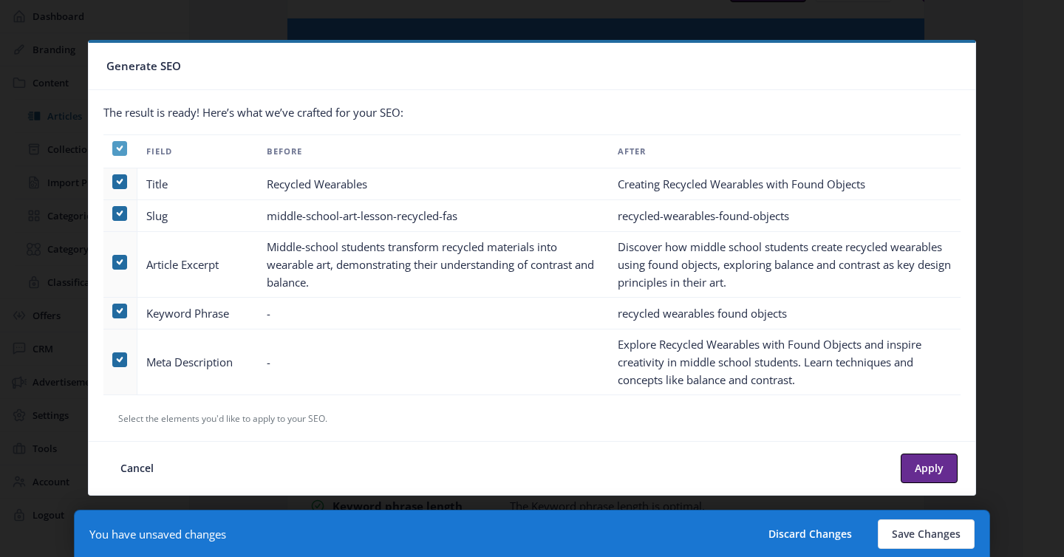
click at [118, 151] on icon at bounding box center [120, 148] width 7 height 15
click at [113, 149] on input "checkbox" at bounding box center [112, 148] width 1 height 1
checkbox input "false"
click at [123, 360] on span at bounding box center [119, 360] width 15 height 15
click at [113, 360] on input "checkbox" at bounding box center [112, 359] width 1 height 1
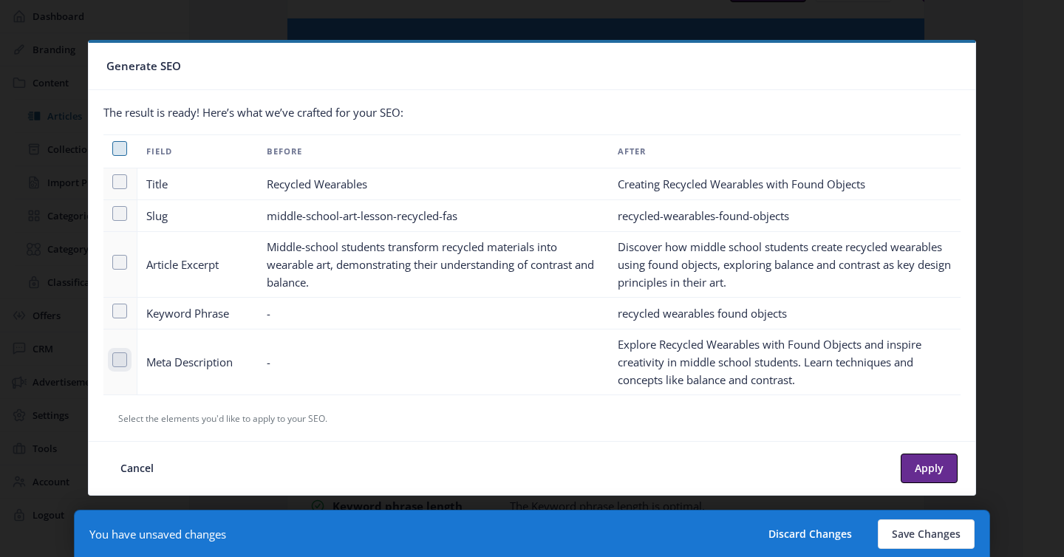
checkbox input "true"
click at [927, 466] on button "Apply" at bounding box center [929, 469] width 57 height 30
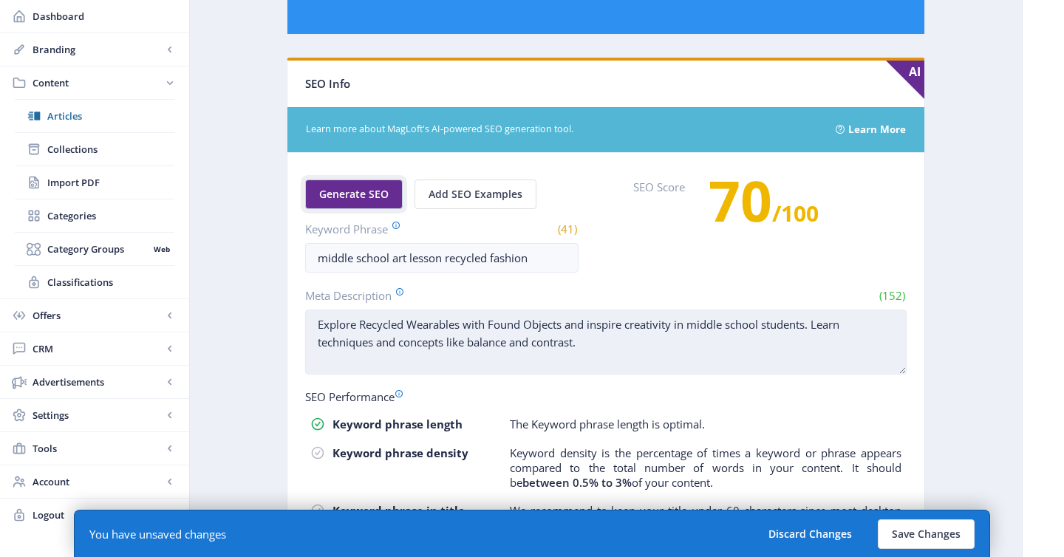
scroll to position [732, 0]
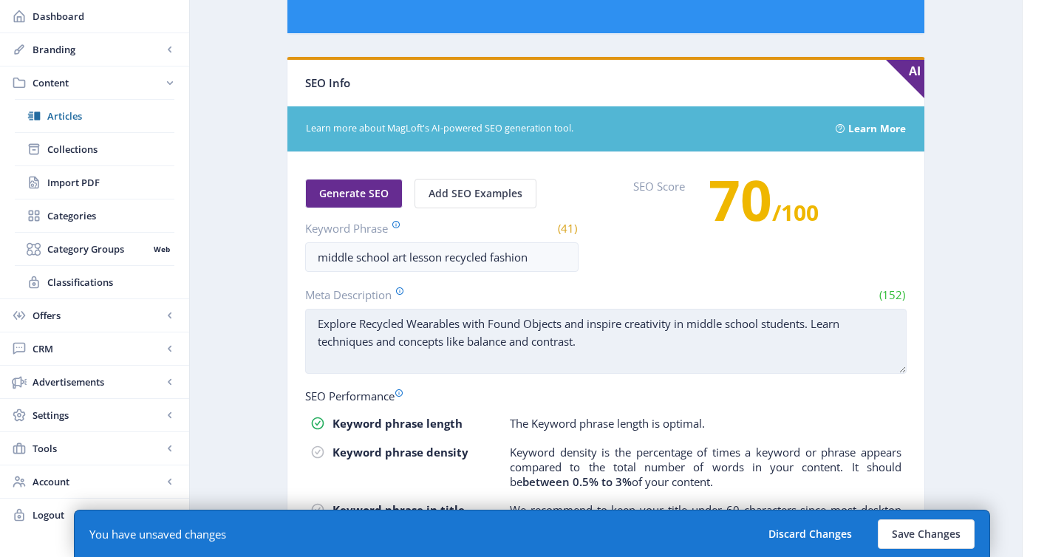
click at [323, 325] on textarea "Explore Recycled Wearables with Found Objects and inspire creativity in middle …" at bounding box center [606, 341] width 602 height 65
click at [501, 320] on textarea "Explore Recycled Wearables with Found Objects and inspire creativity in middle …" at bounding box center [606, 341] width 602 height 65
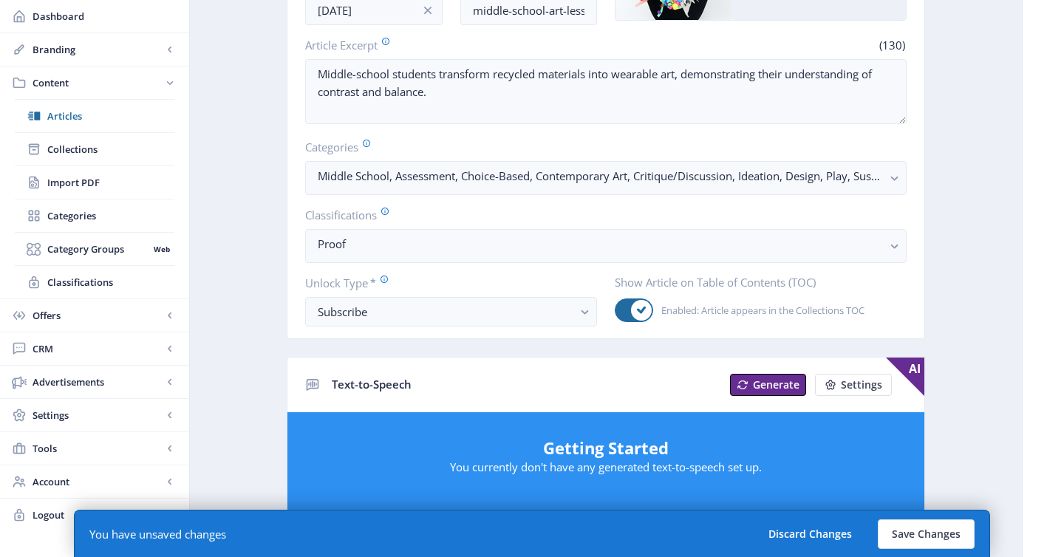
scroll to position [148, 0]
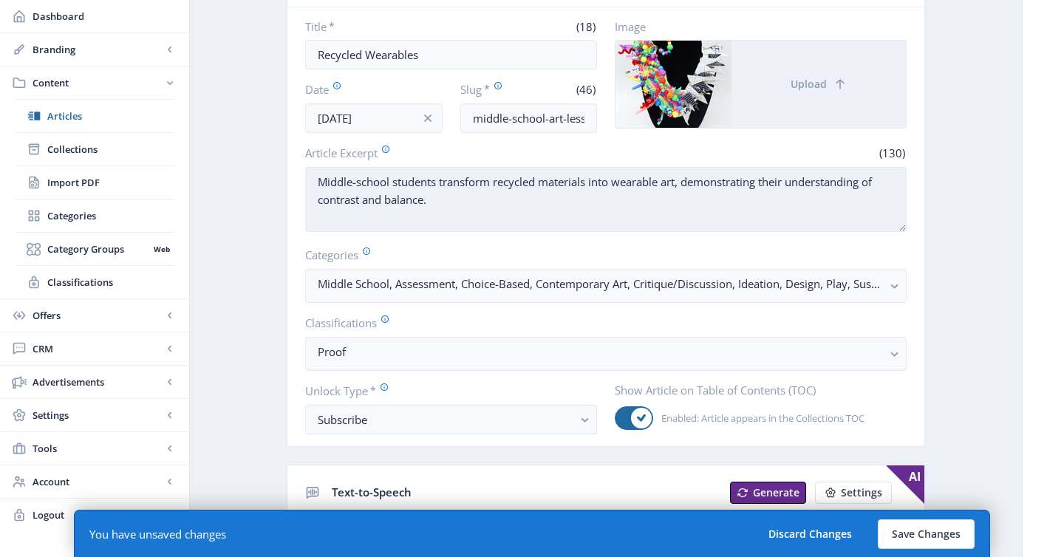
click at [694, 185] on textarea "Middle-school students transform recycled materials into wearable art, demonstr…" at bounding box center [606, 199] width 602 height 65
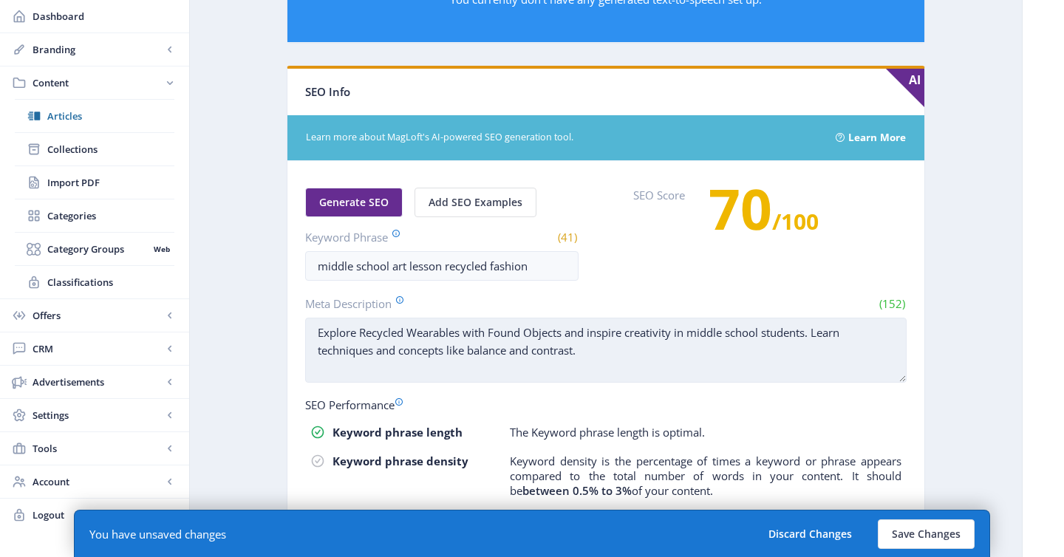
scroll to position [738, 0]
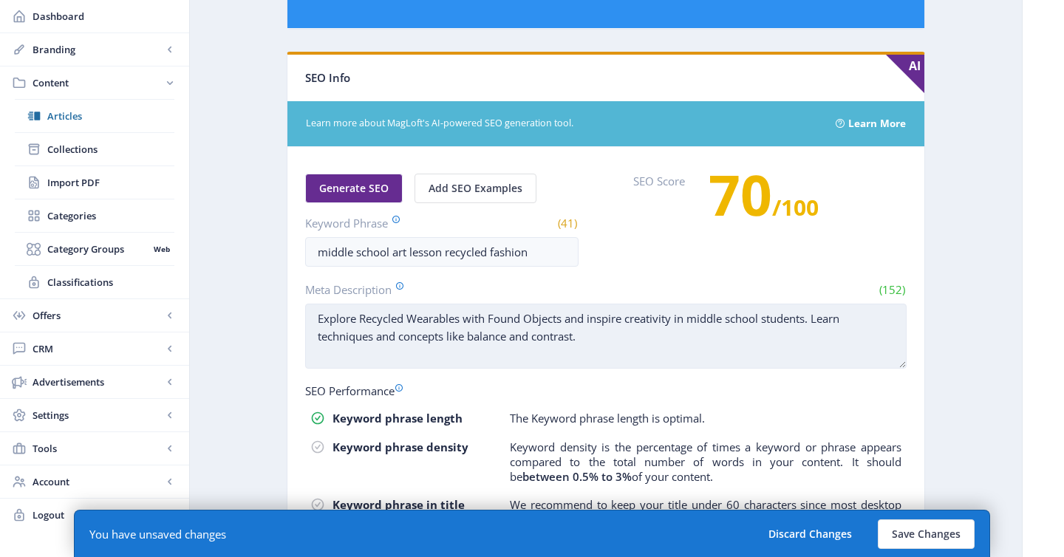
click at [660, 350] on textarea "Explore Recycled Wearables with Found Objects and inspire creativity in middle …" at bounding box center [606, 336] width 602 height 65
paste textarea "Middle-school students transform recycled materials into wearable art, demonstr…"
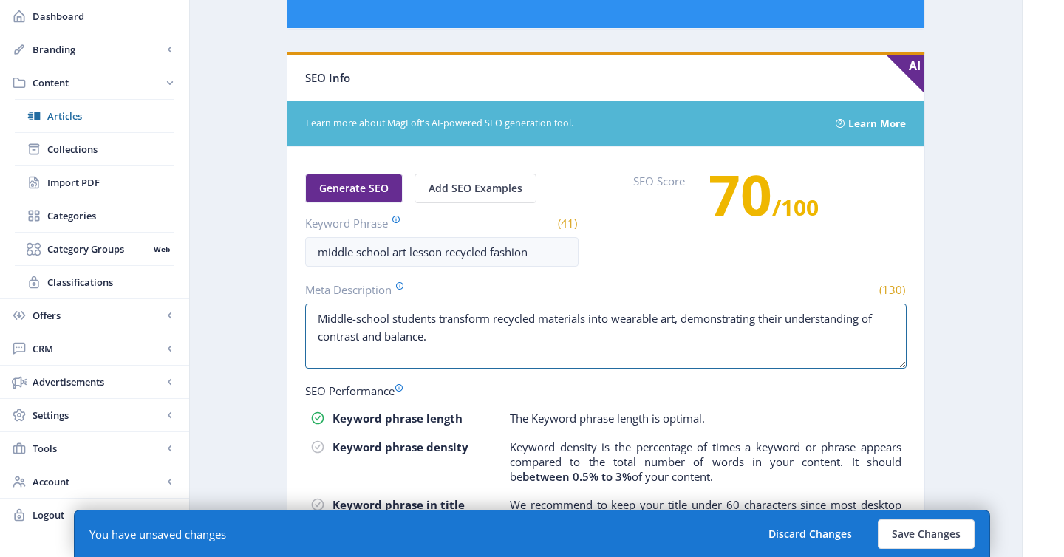
type textarea "Middle-school students transform recycled materials into wearable art, demonstr…"
click at [967, 350] on app-content-article "Open in Editor Export Generate Post Recycled Wearables Delete Title * (18) Recy…" at bounding box center [606, 19] width 781 height 1367
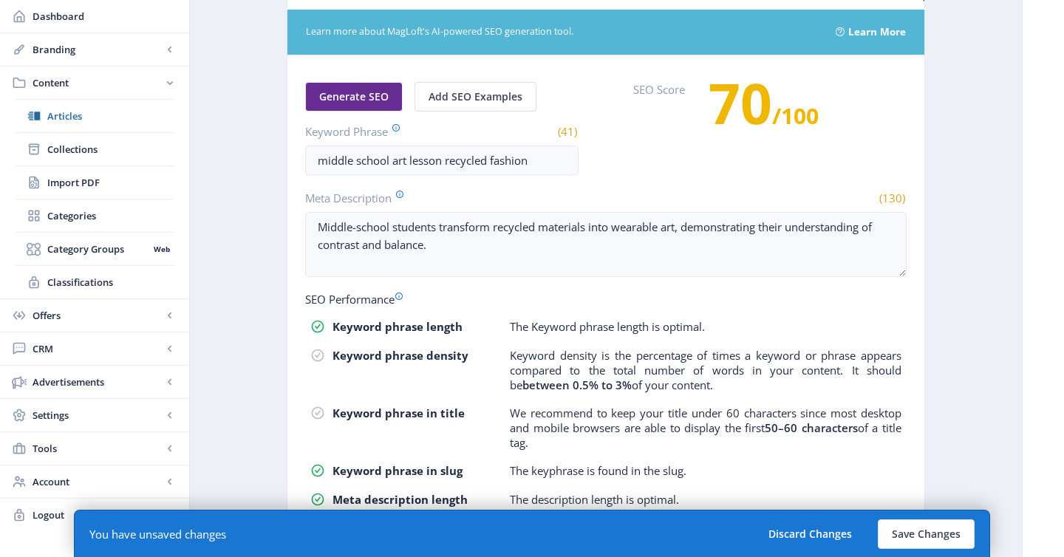
scroll to position [845, 0]
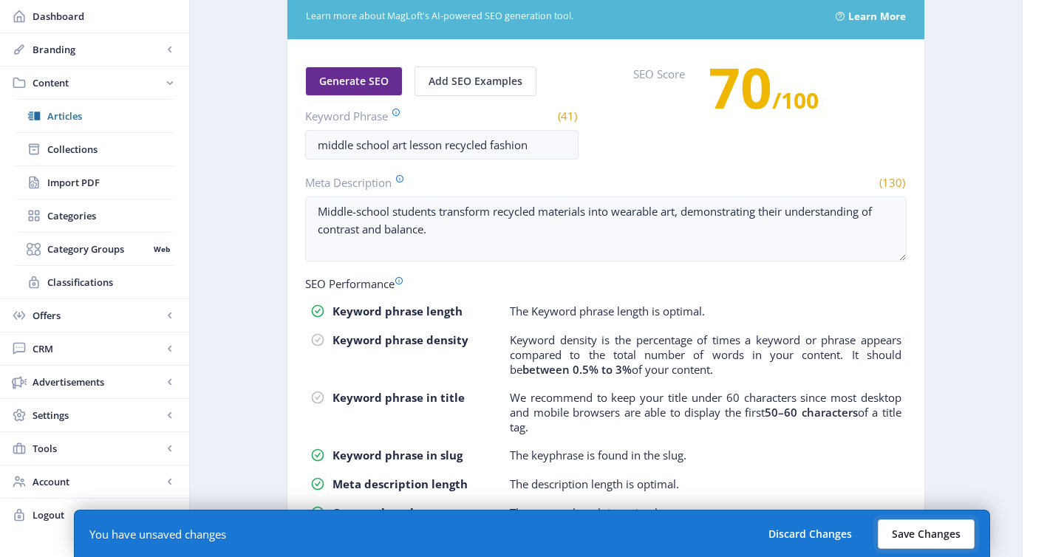
click at [925, 534] on button "Save Changes" at bounding box center [926, 535] width 97 height 30
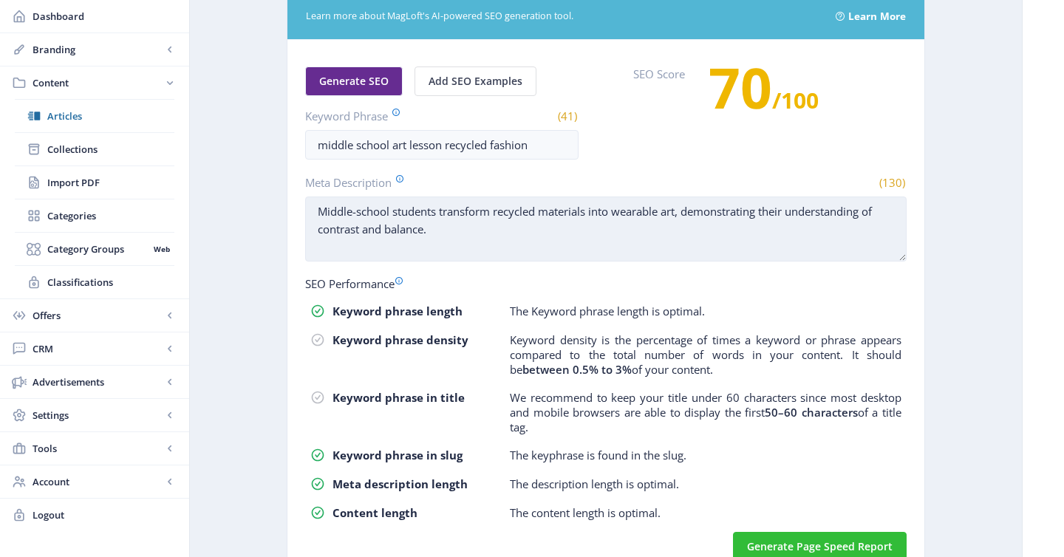
click at [477, 236] on textarea "Middle-school students transform recycled materials into wearable art, demonstr…" at bounding box center [606, 229] width 602 height 65
click at [679, 214] on textarea "Middle-school students transform recycled materials into wearable art, demonstr…" at bounding box center [606, 229] width 602 height 65
click at [664, 214] on textarea "Middle-school students transform recycled materials into wearable art, demonstr…" at bounding box center [606, 229] width 602 height 65
click at [712, 246] on textarea "Middle-school students transform recycled materials into wearable art, demonstr…" at bounding box center [606, 229] width 602 height 65
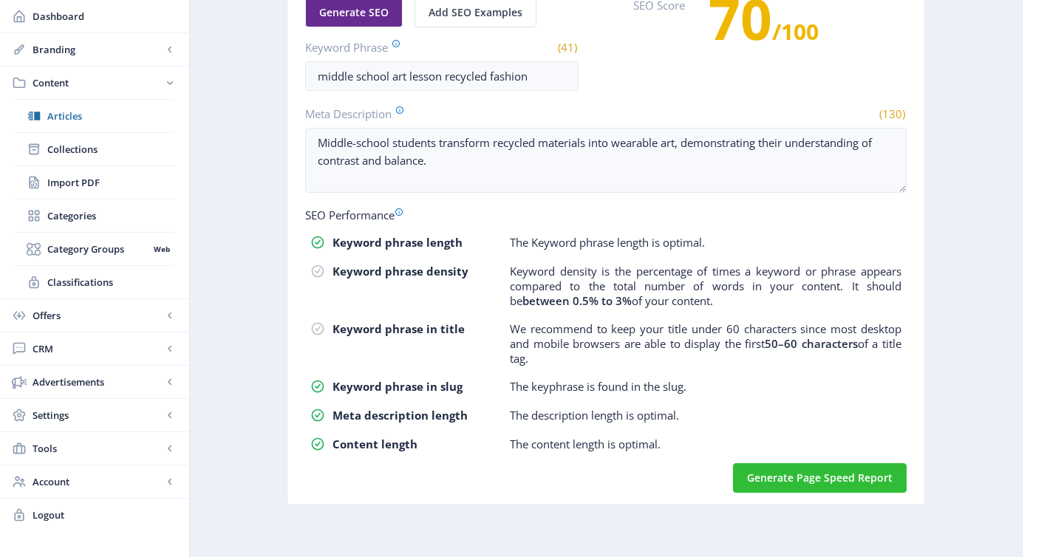
click at [761, 363] on tr "Keyword phrase in title We recommend to keep your title under 60 characters sin…" at bounding box center [606, 344] width 599 height 52
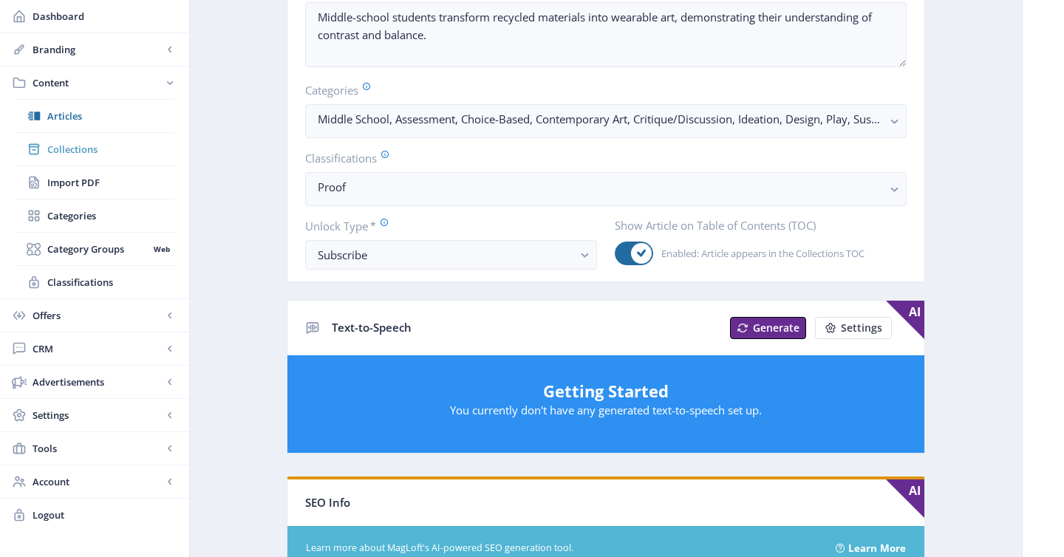
click at [98, 154] on span "Collections" at bounding box center [110, 149] width 127 height 15
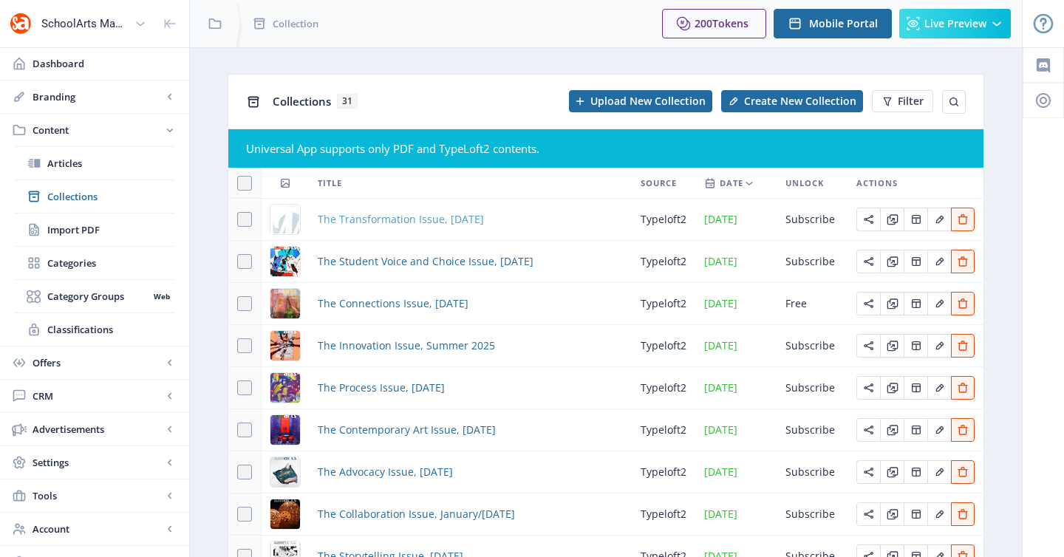
click at [352, 219] on span "The Transformation Issue, November 2025" at bounding box center [401, 220] width 166 height 18
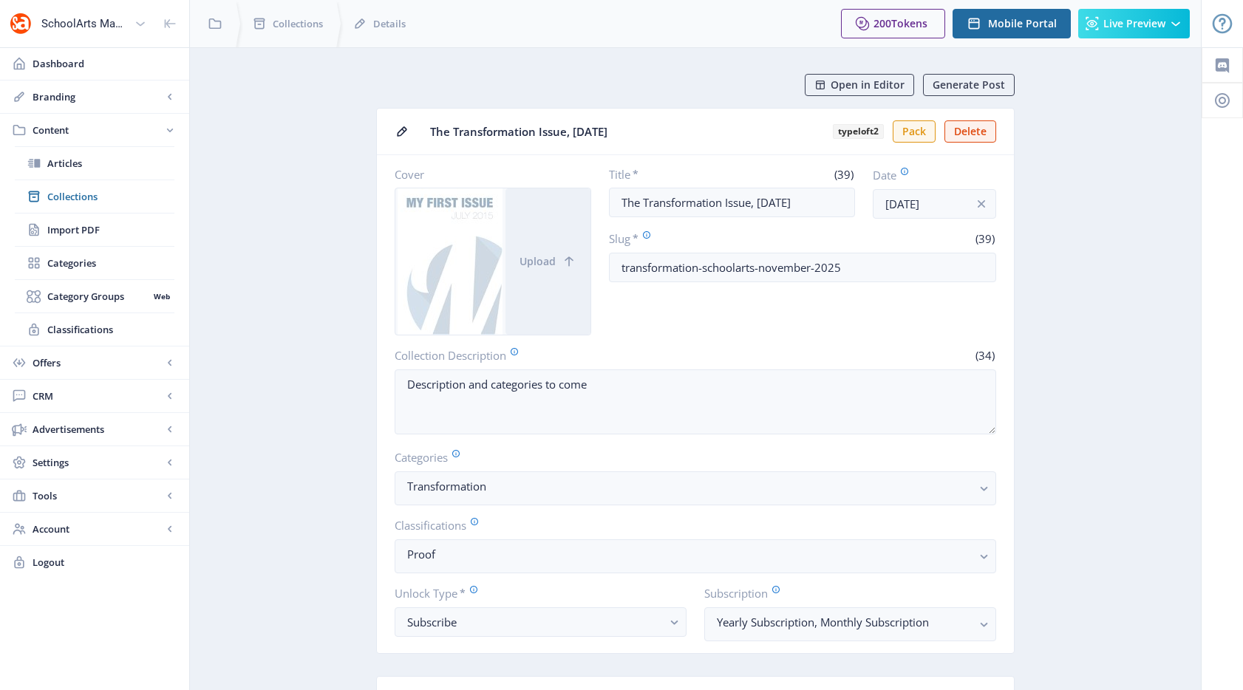
scroll to position [732, 0]
